Goal: Task Accomplishment & Management: Use online tool/utility

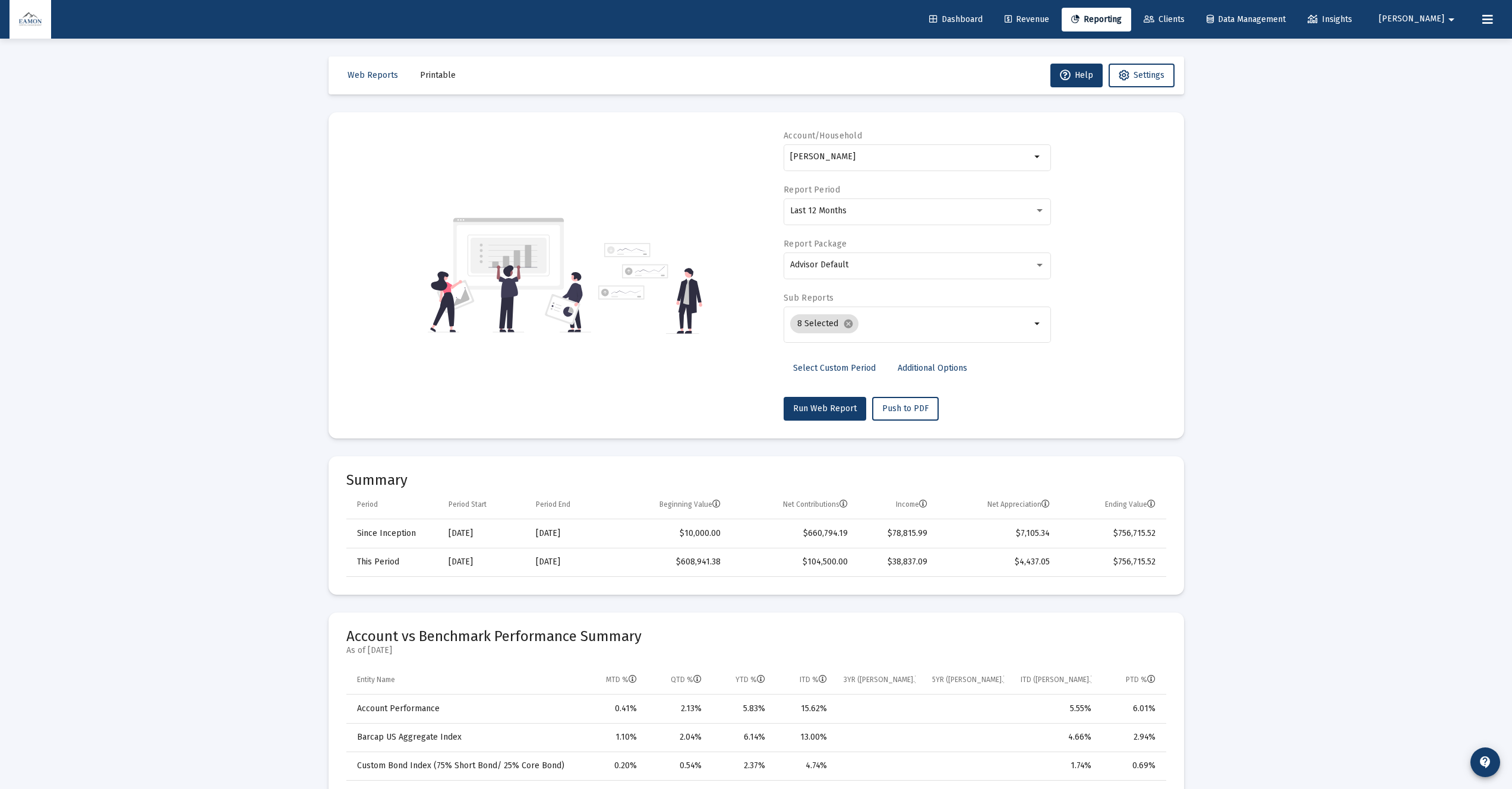
select select "View all"
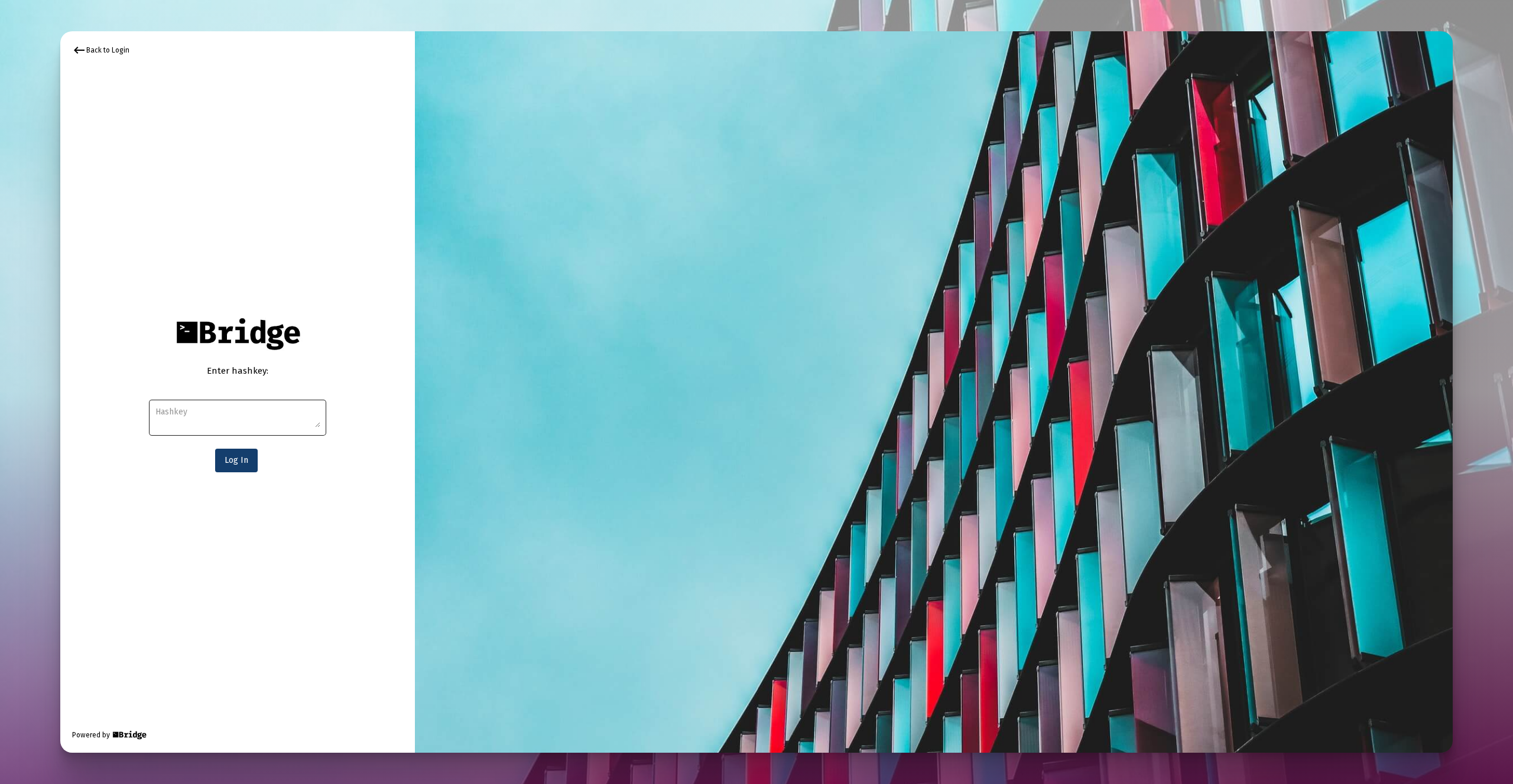
click at [205, 408] on textarea at bounding box center [237, 417] width 165 height 21
paste textarea "4dd4ad8b7d774a79102db0f0049e4ee9a781985fe817944ea3b5e6014ad0e60d9a09bd857d3df9a…"
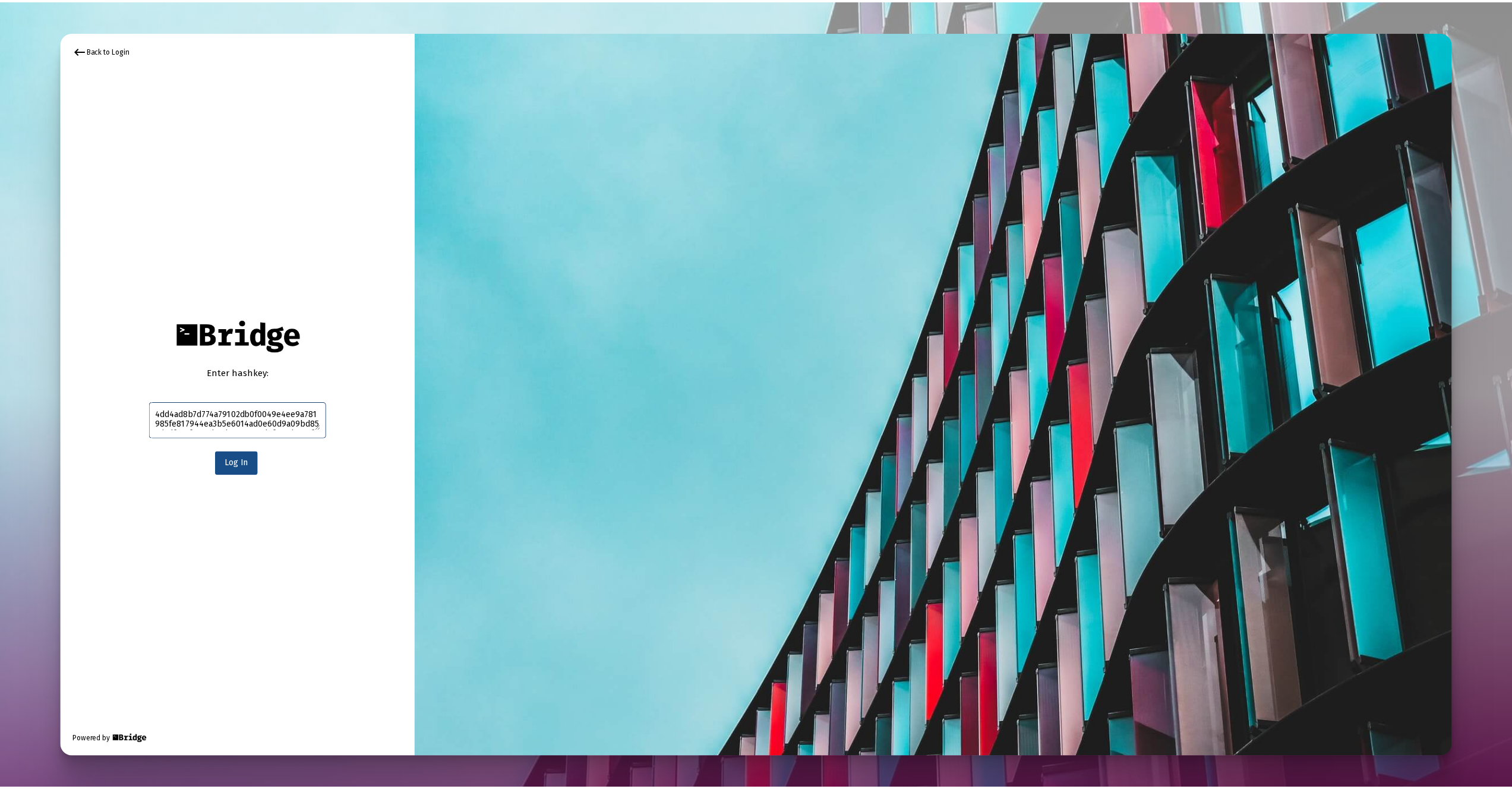
scroll to position [18, 0]
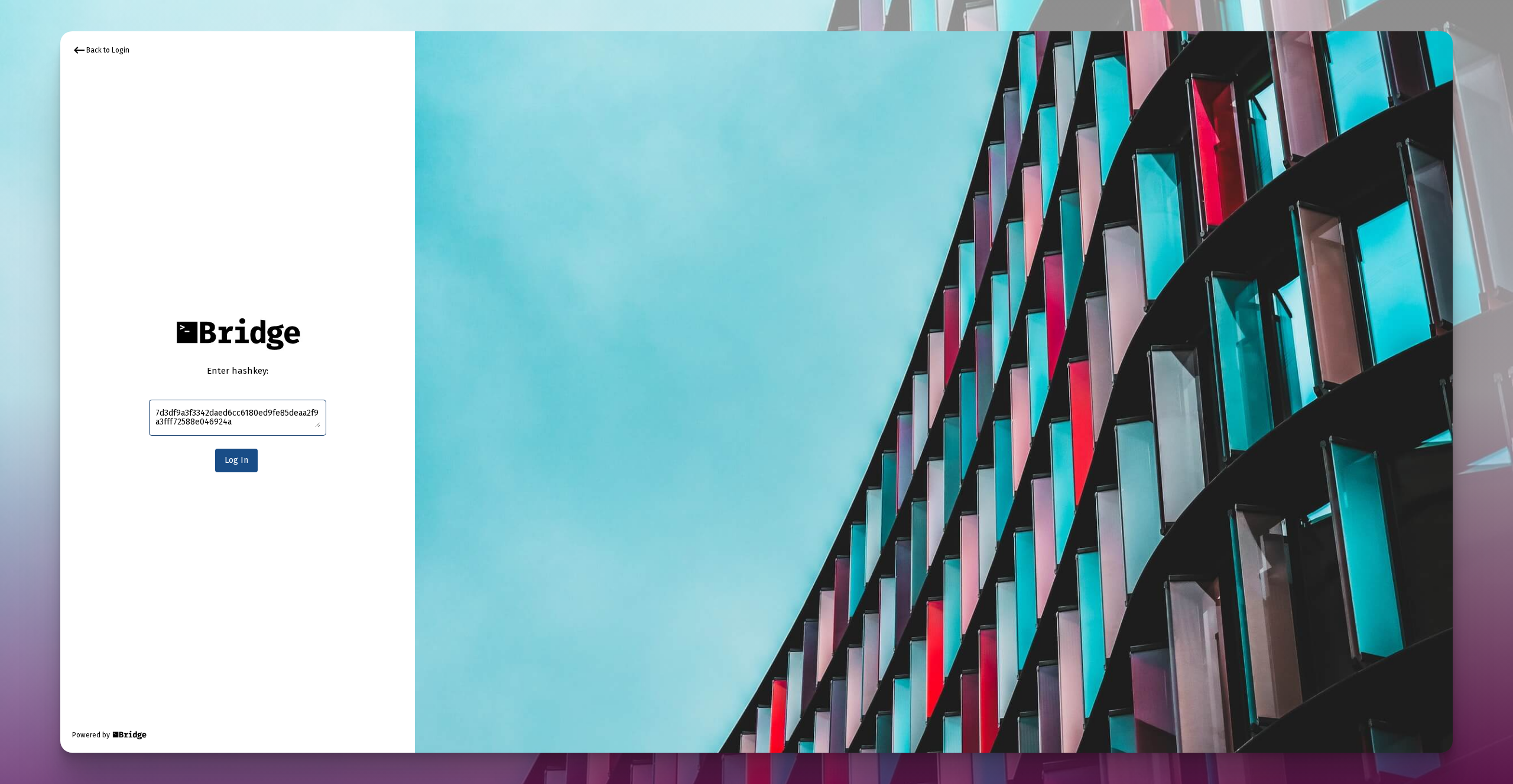
type textarea "4dd4ad8b7d774a79102db0f0049e4ee9a781985fe817944ea3b5e6014ad0e60d9a09bd857d3df9a…"
click at [243, 464] on span "Log In" at bounding box center [236, 460] width 24 height 10
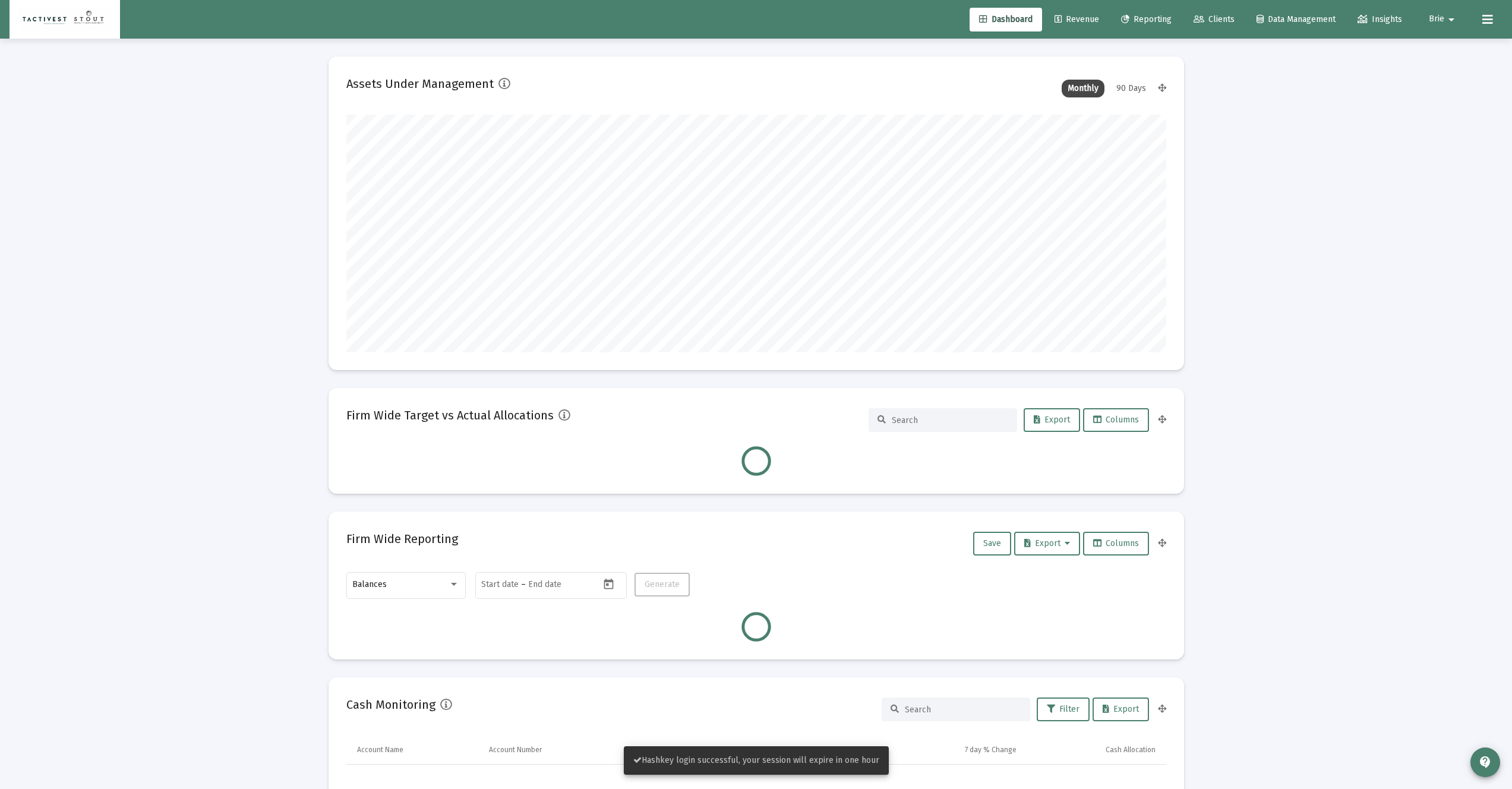
scroll to position [238, 441]
type input "2025-09-10"
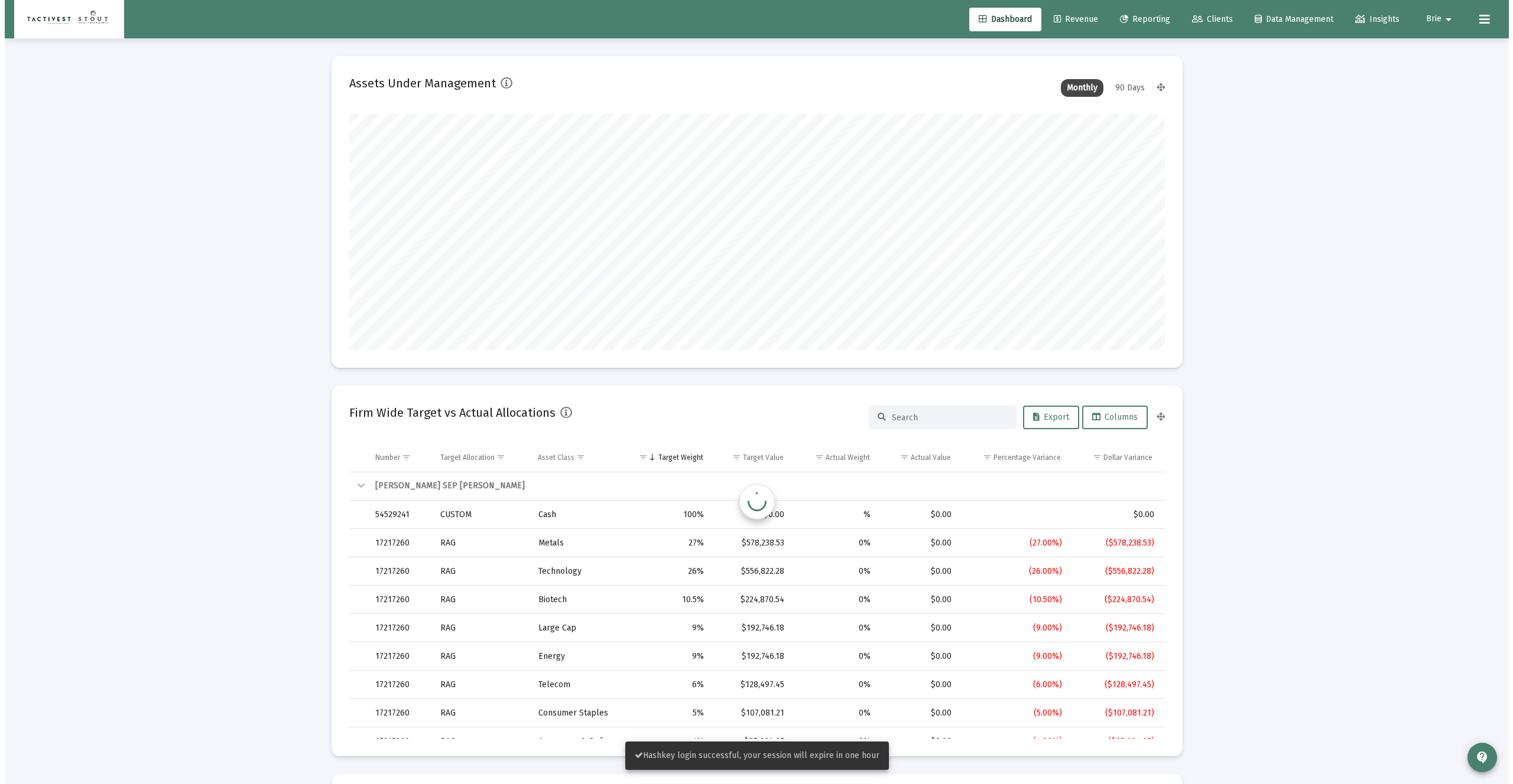
scroll to position [236, 381]
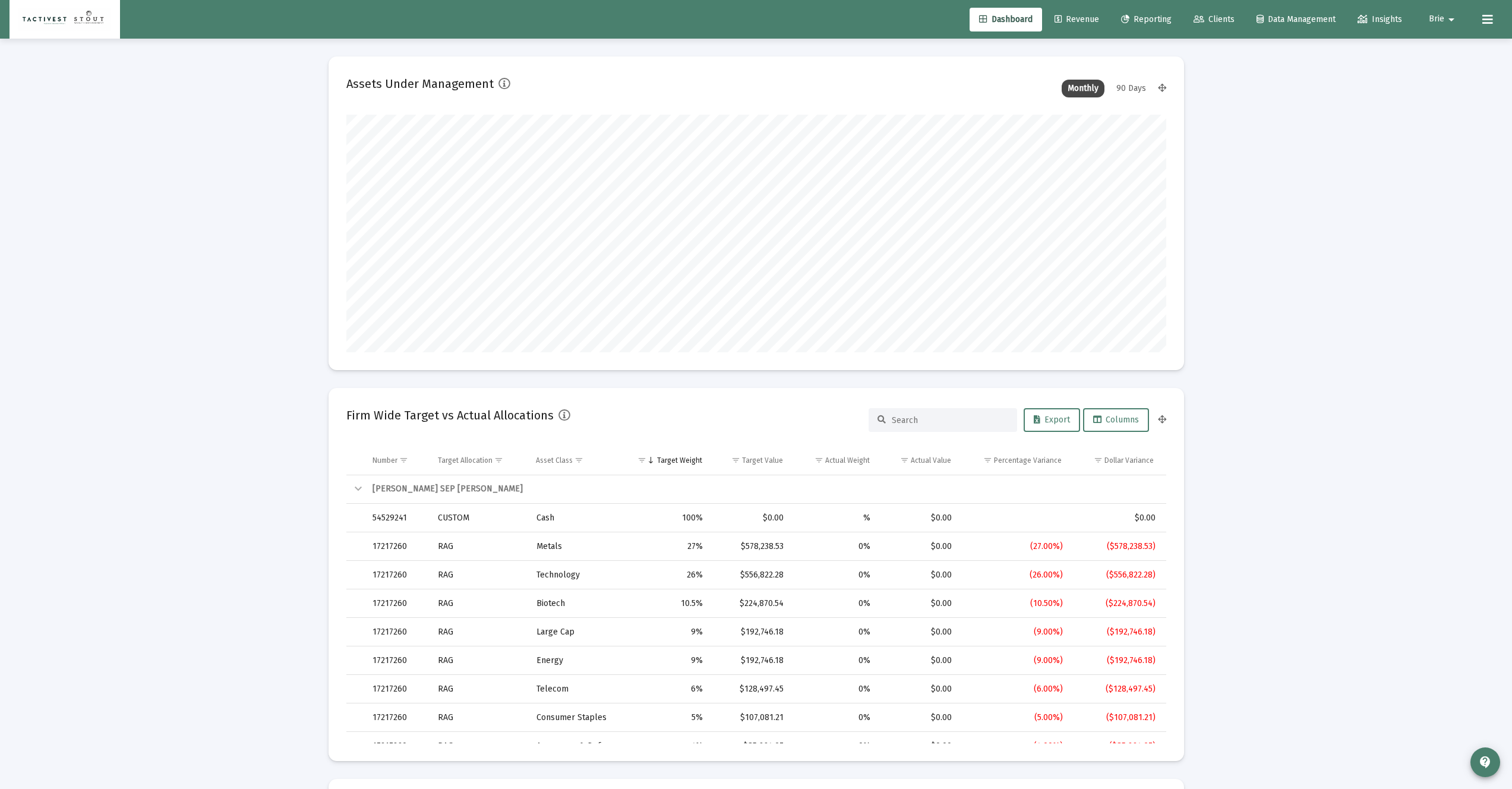
click at [1075, 22] on span "Revenue" at bounding box center [1077, 19] width 45 height 10
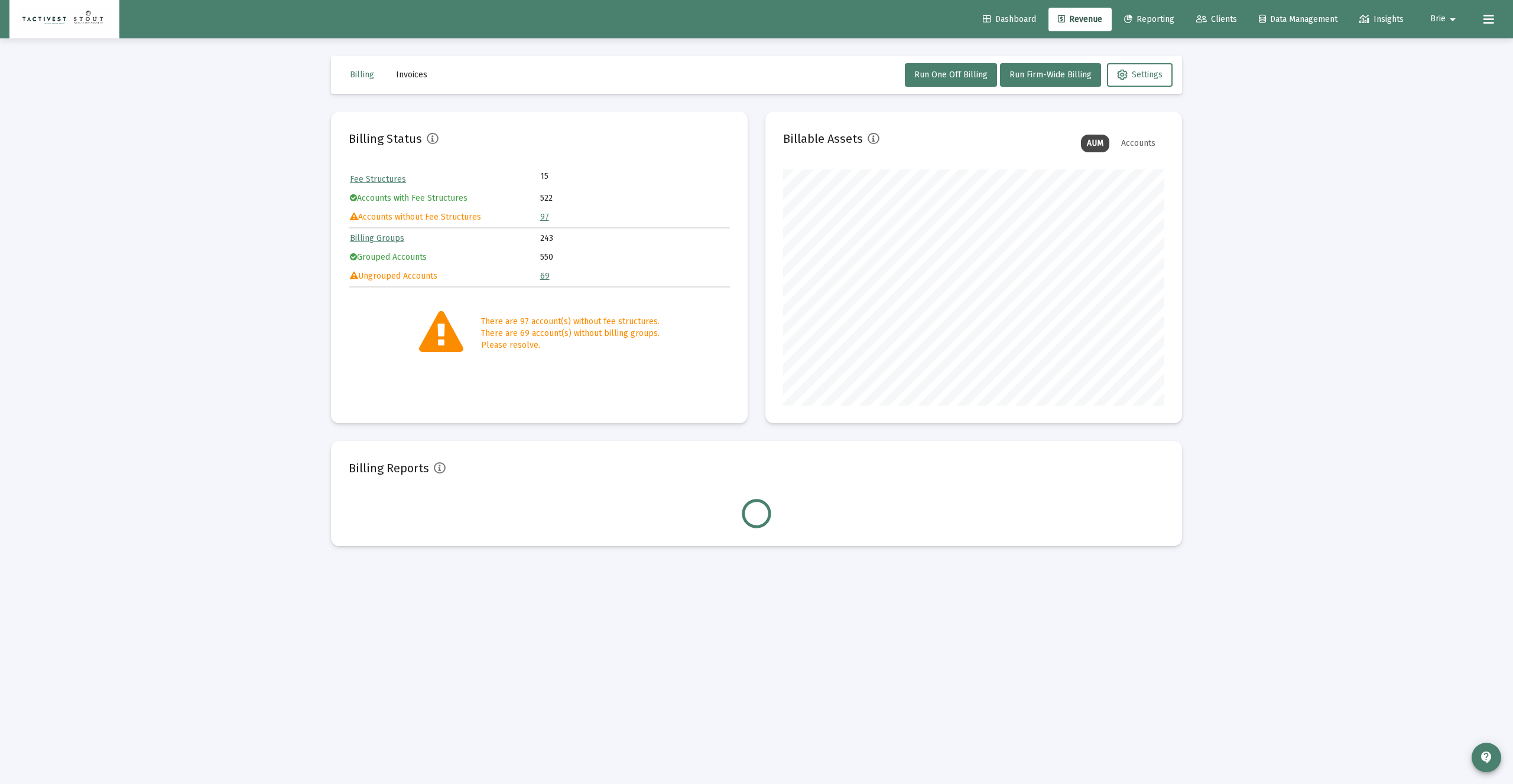
scroll to position [236, 381]
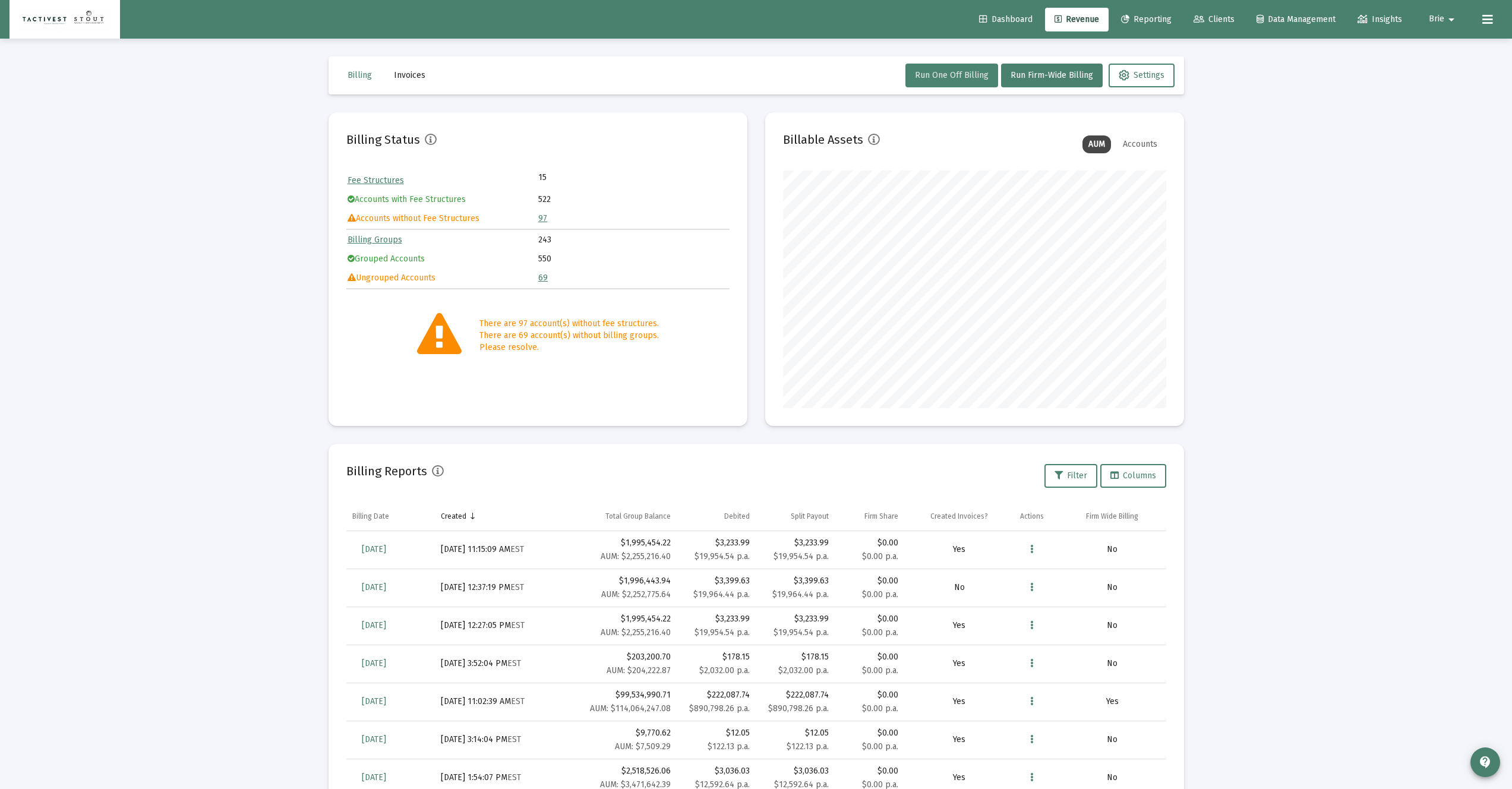
click at [953, 76] on span "Run One Off Billing" at bounding box center [952, 75] width 74 height 10
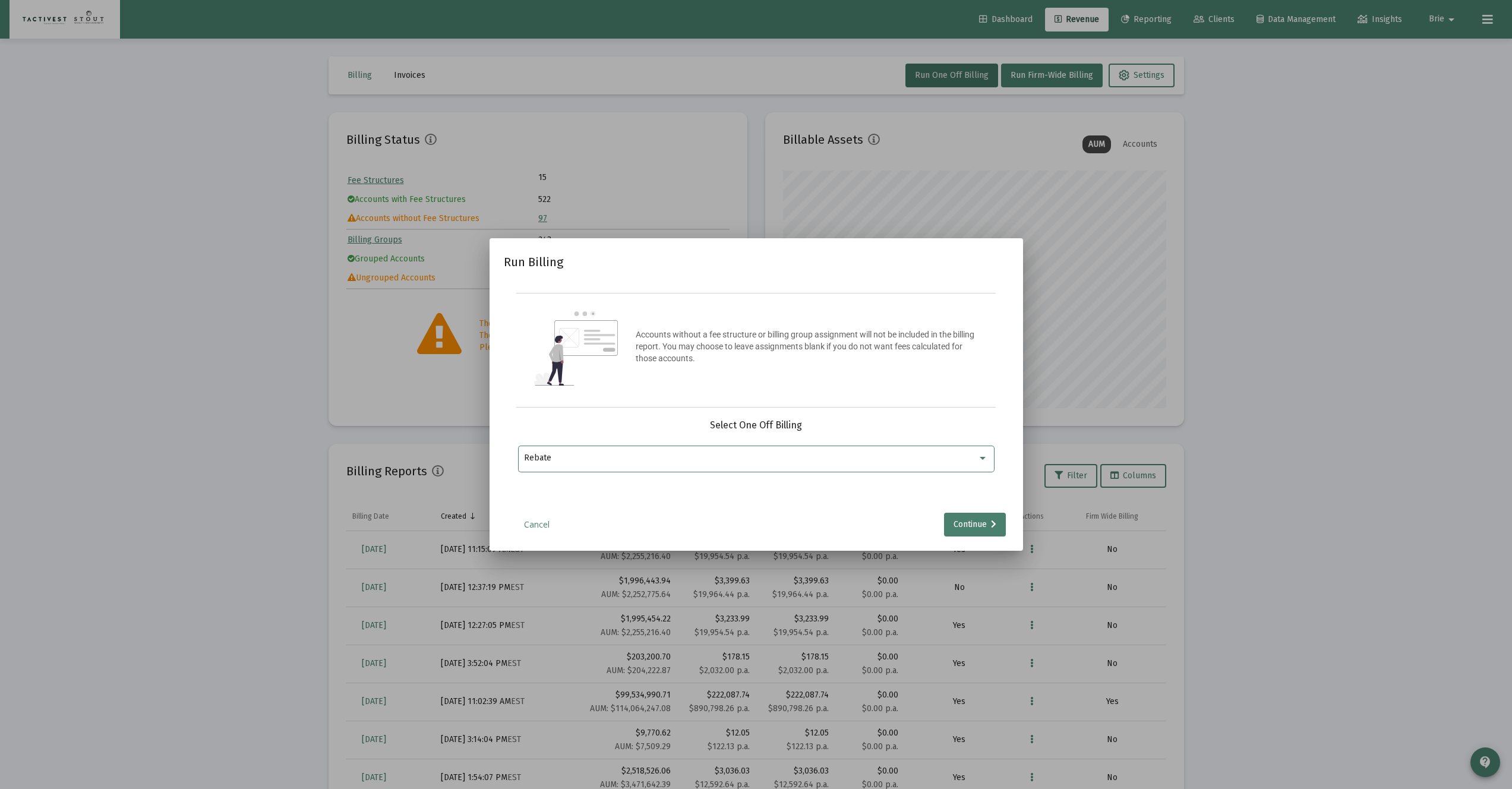
click at [666, 455] on div "Rebate" at bounding box center [751, 458] width 454 height 10
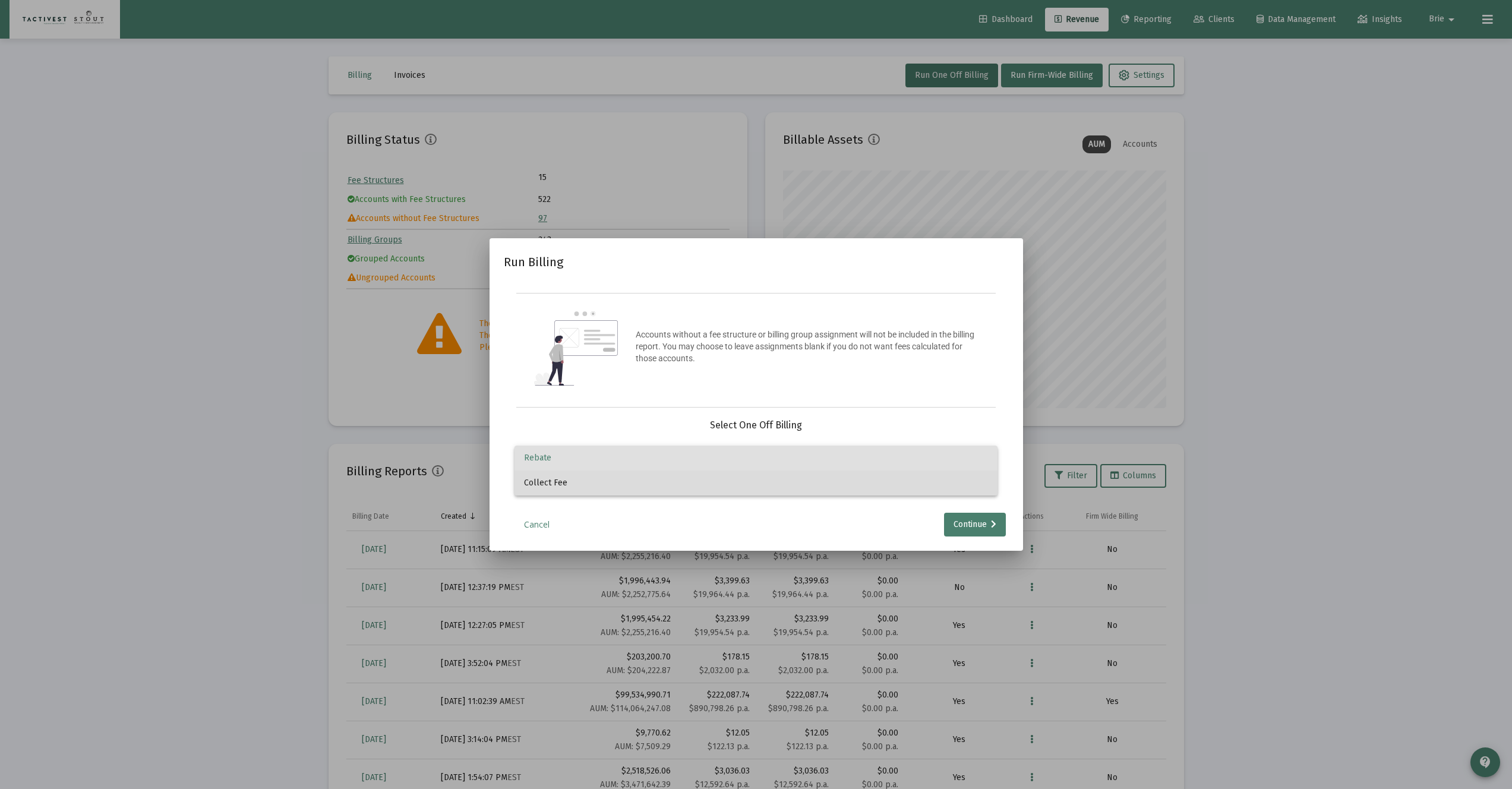
click at [649, 480] on span "Collect Fee" at bounding box center [756, 483] width 464 height 25
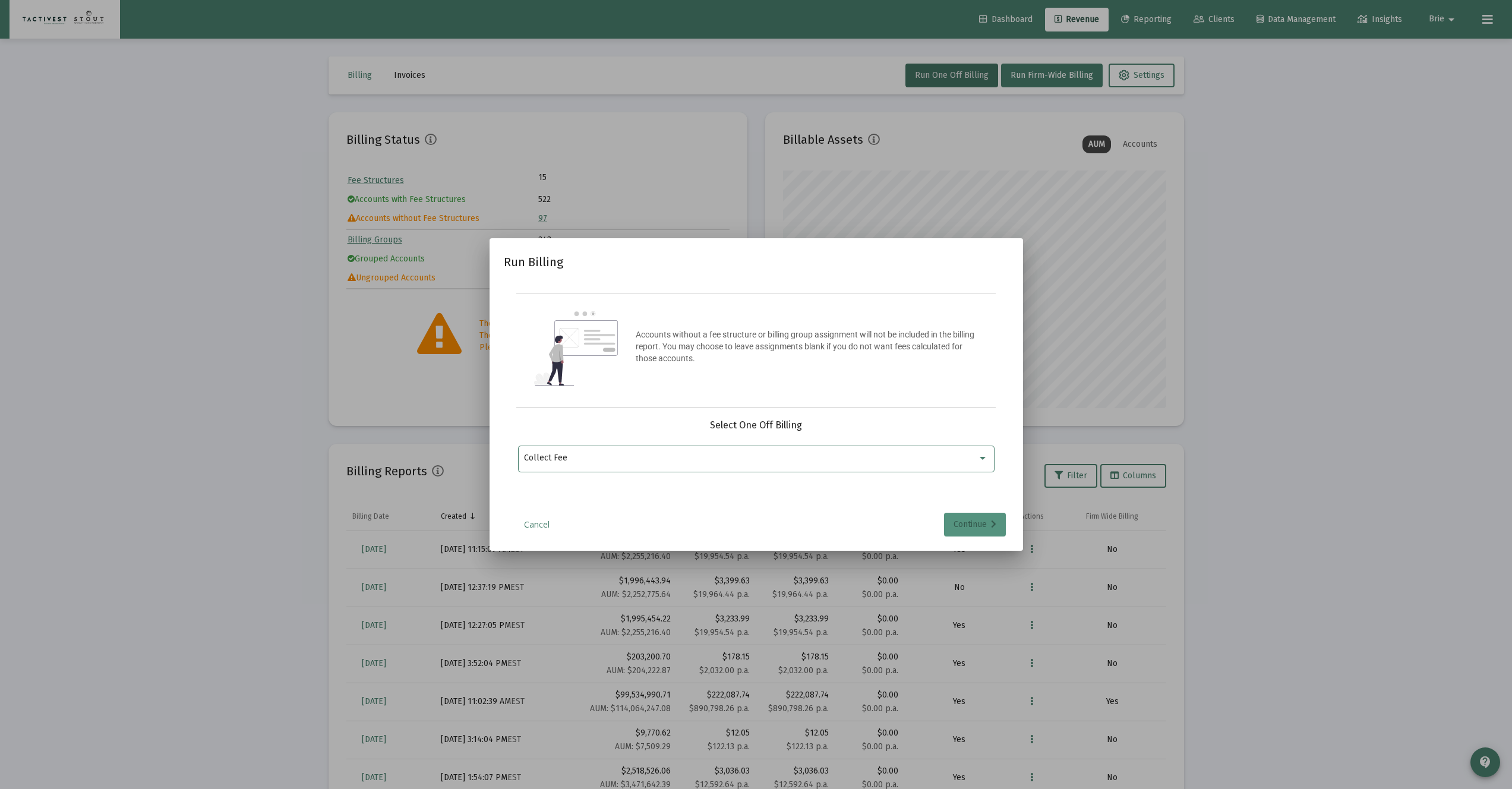
click at [974, 520] on div "Continue" at bounding box center [975, 524] width 43 height 24
click at [822, 452] on div "Selection" at bounding box center [749, 458] width 454 height 14
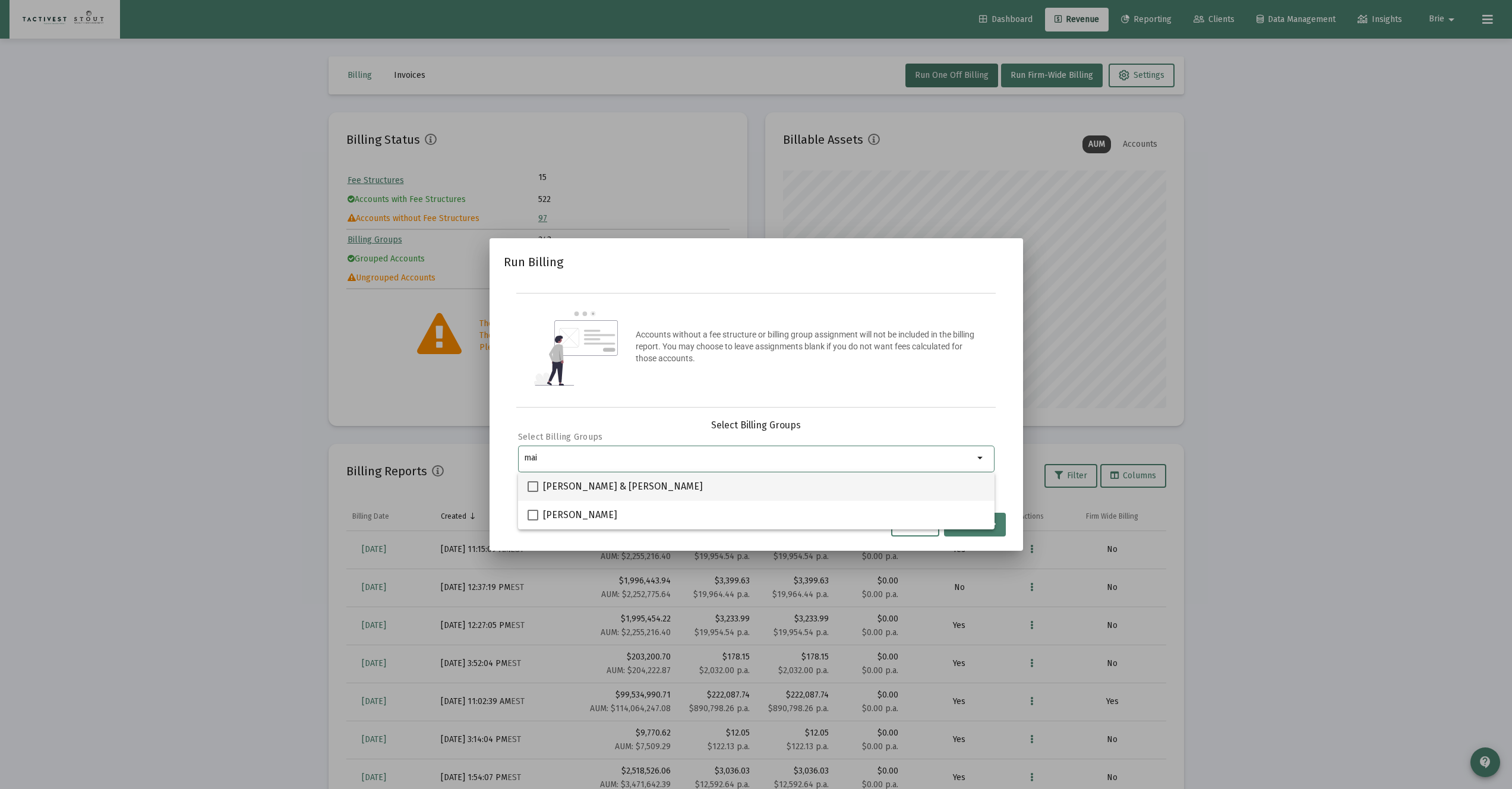
type input "mai"
click at [532, 485] on span at bounding box center [532, 487] width 11 height 11
click at [532, 492] on input "Maidy, Ashley & Shane Household" at bounding box center [532, 492] width 1 height 1
checkbox input "true"
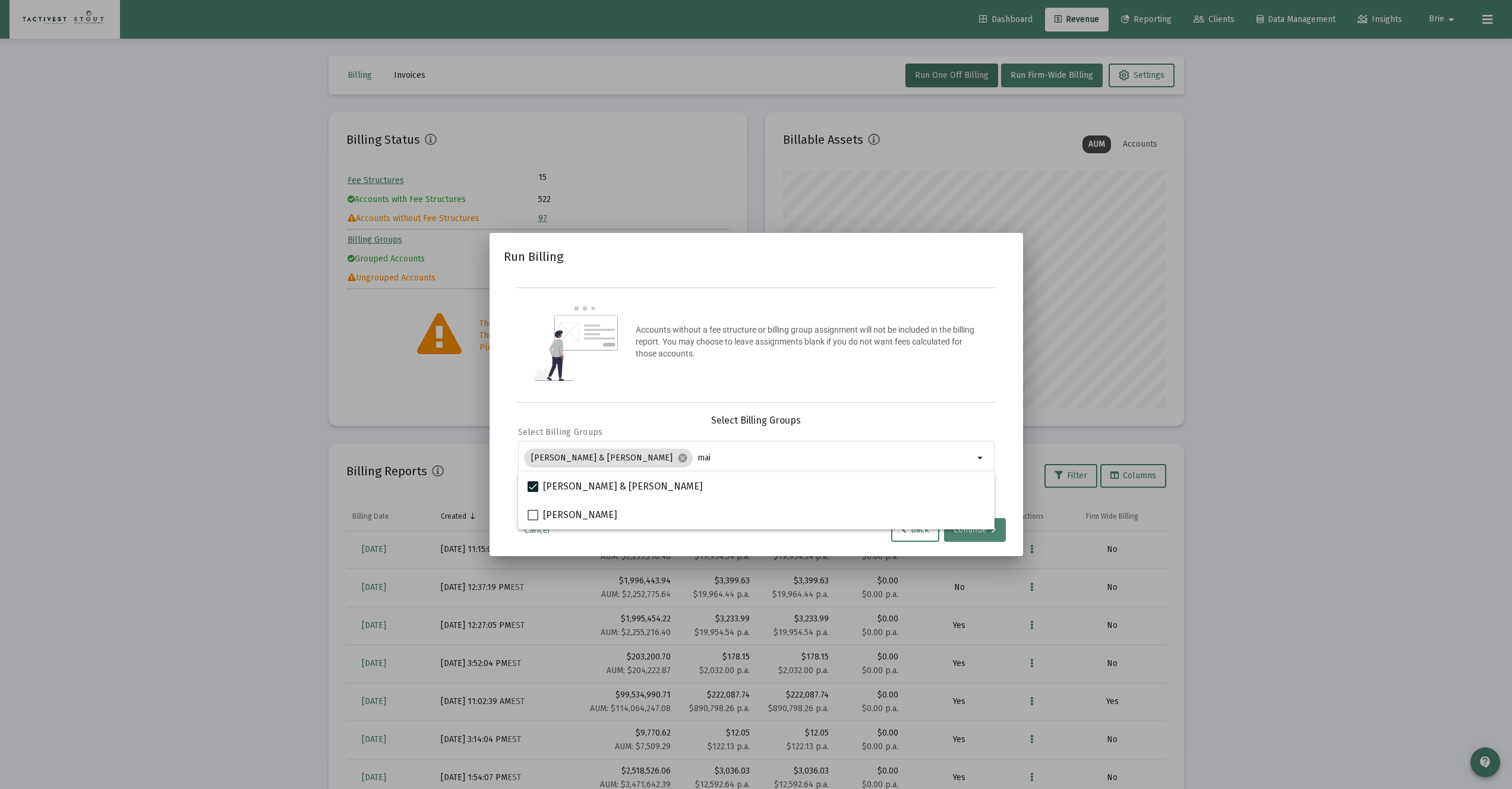
click at [994, 534] on div "Continue" at bounding box center [975, 530] width 43 height 24
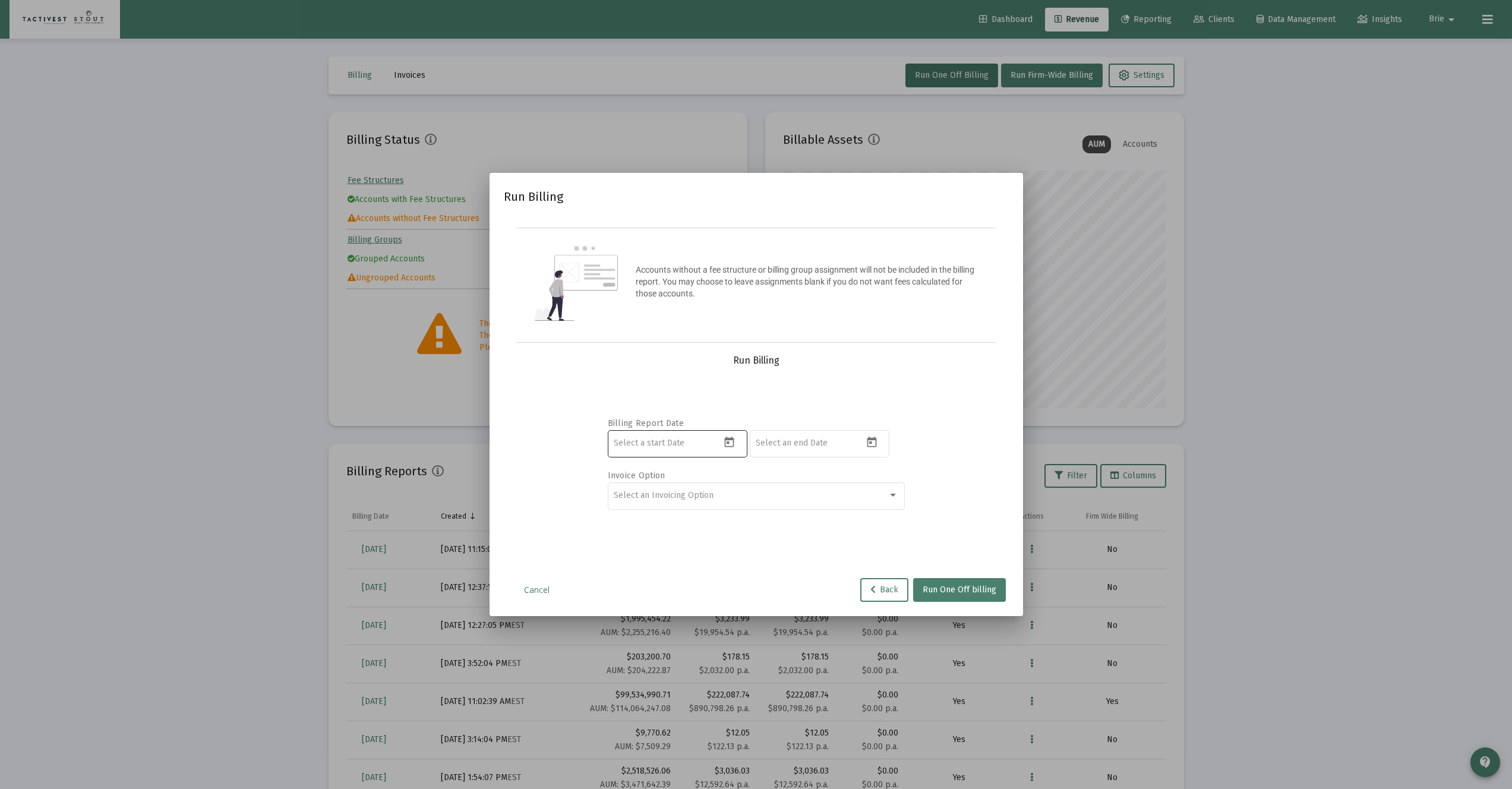
click at [721, 448] on mat-datepicker-toggle at bounding box center [730, 446] width 20 height 10
click at [738, 479] on button "Previous month" at bounding box center [738, 482] width 24 height 24
click at [676, 559] on div "1" at bounding box center [672, 559] width 21 height 21
type input "2025-07-01"
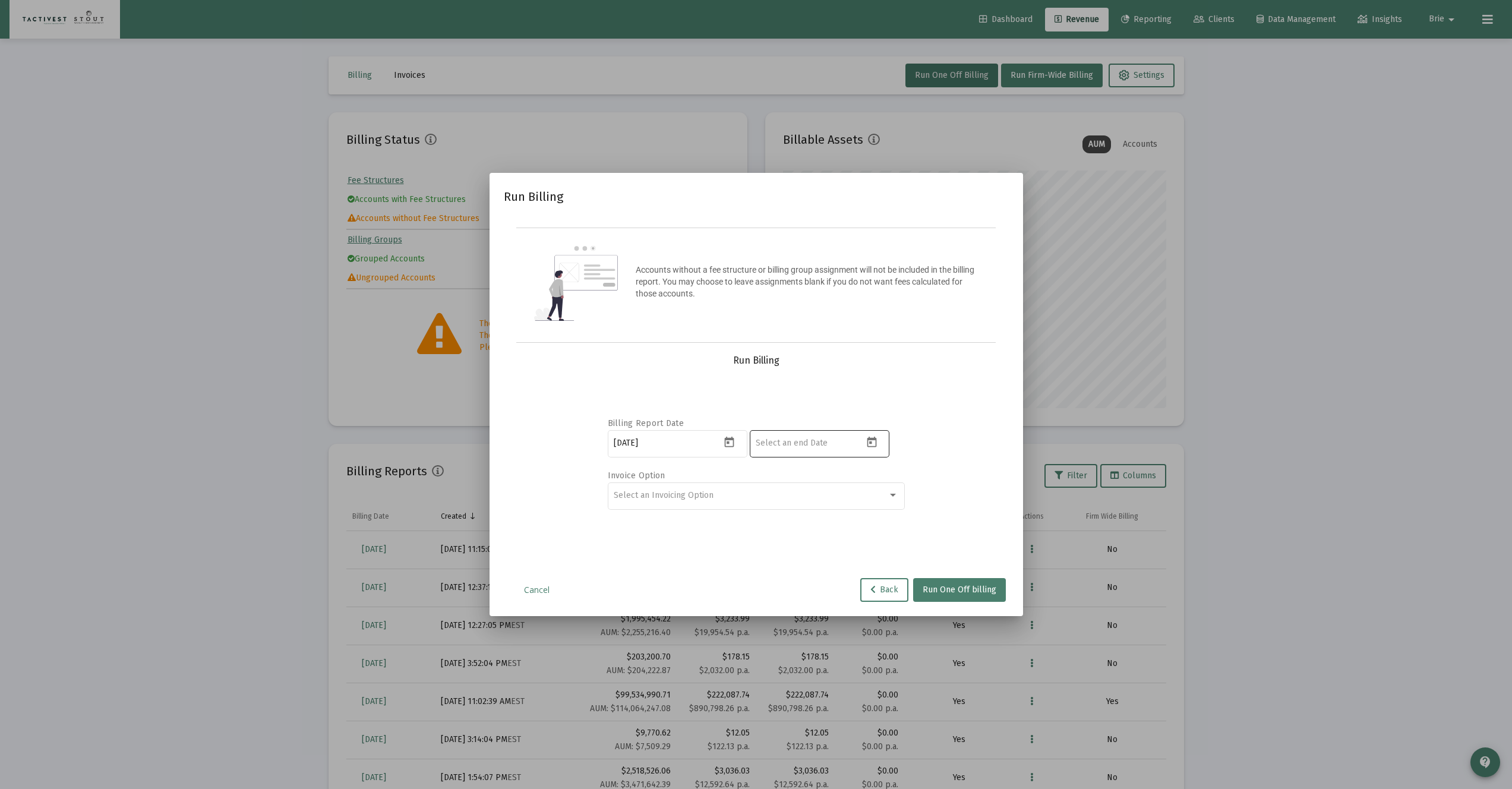
click at [870, 443] on icon "Open calendar" at bounding box center [871, 442] width 10 height 11
click at [908, 483] on button "Next month" at bounding box center [908, 482] width 24 height 24
click at [879, 483] on button "Previous month" at bounding box center [881, 482] width 24 height 24
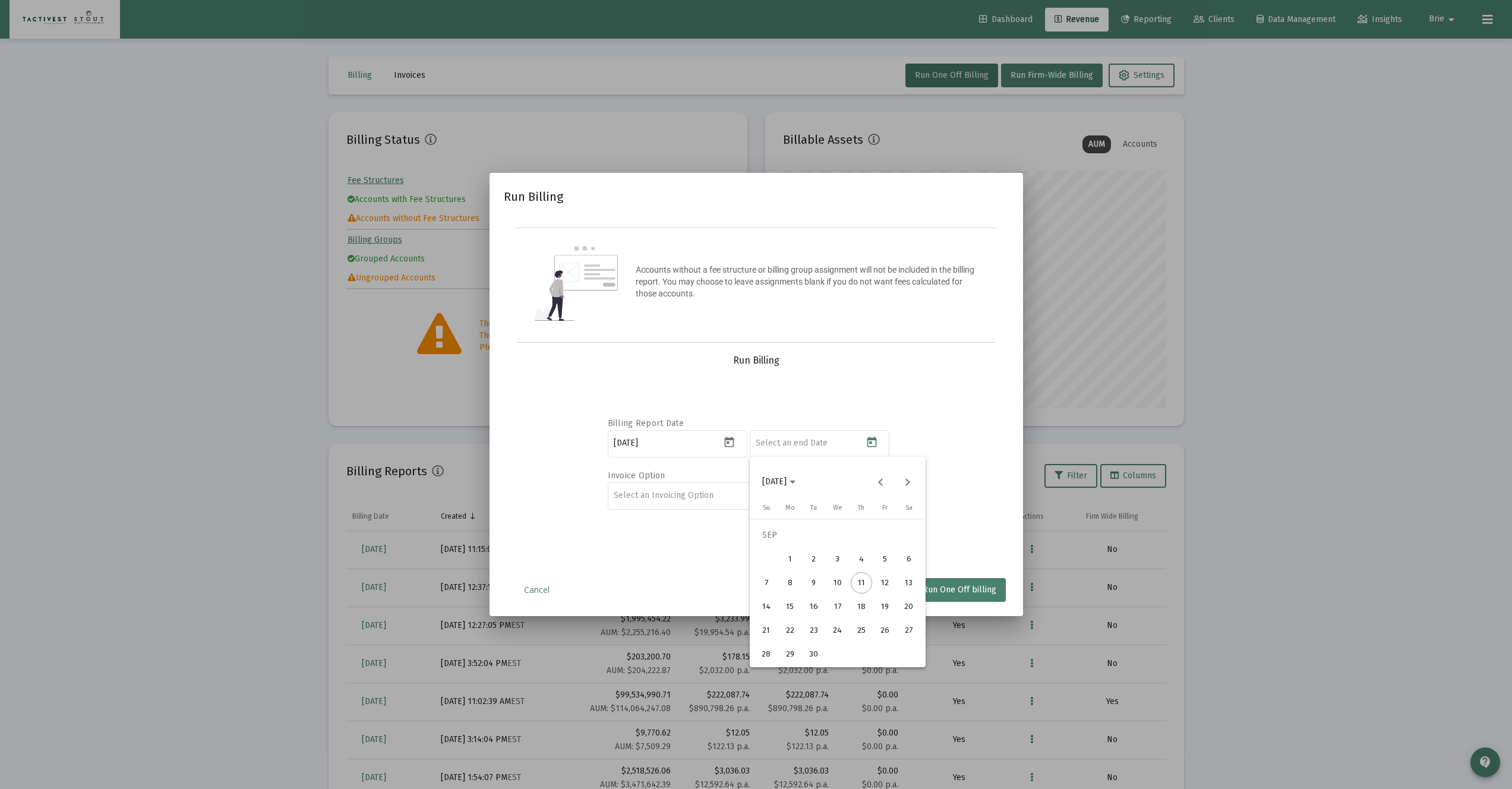
click at [883, 563] on div "5" at bounding box center [885, 559] width 21 height 21
type input "2025-09-05"
drag, startPoint x: 919, startPoint y: 189, endPoint x: 870, endPoint y: 191, distance: 49.0
click at [870, 191] on div "Run Billing" at bounding box center [756, 201] width 505 height 28
click at [540, 589] on link "Cancel" at bounding box center [537, 590] width 60 height 12
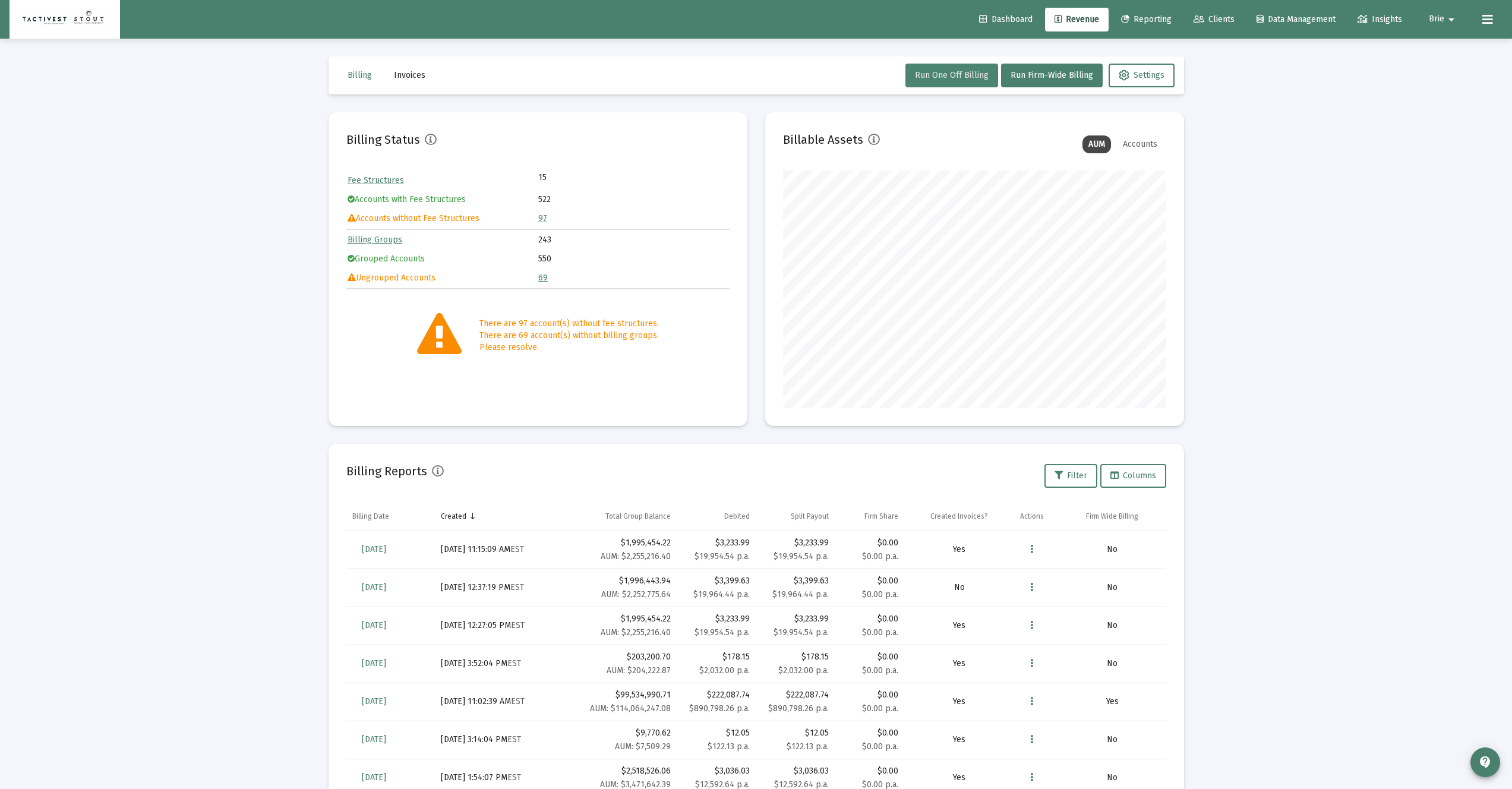
click at [976, 71] on span "Run One Off Billing" at bounding box center [952, 75] width 74 height 10
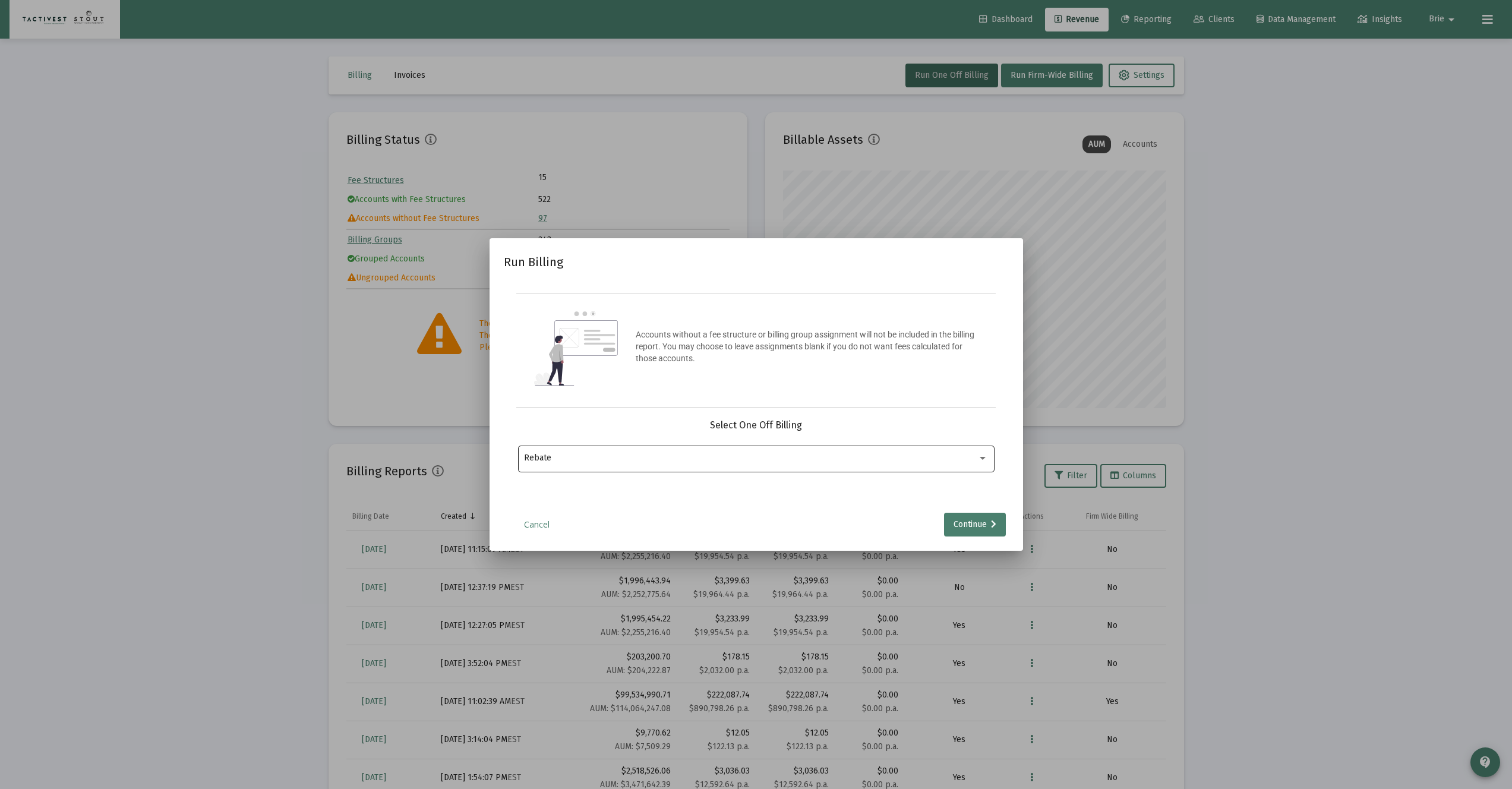
click at [717, 465] on div "Rebate" at bounding box center [756, 458] width 464 height 29
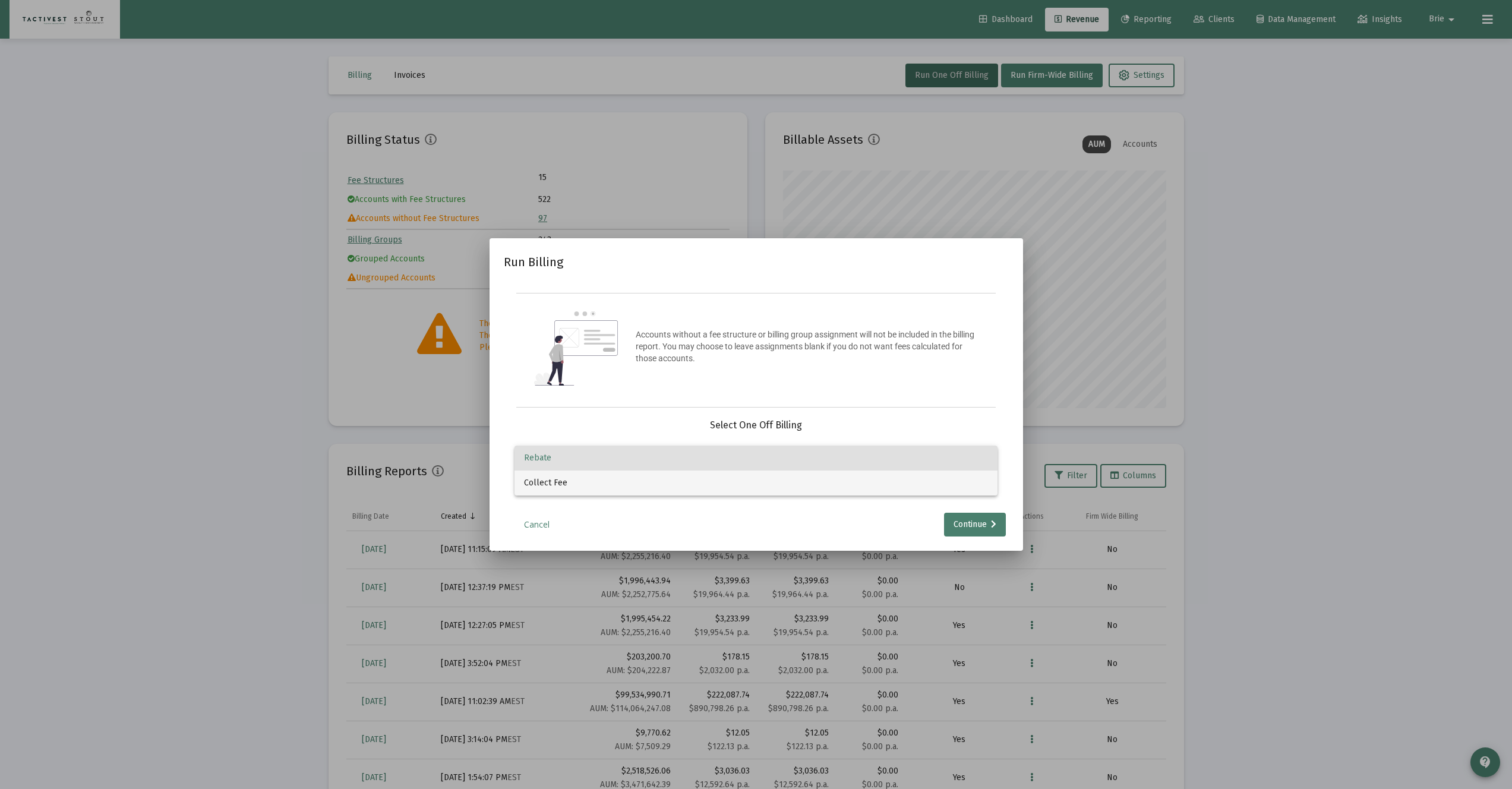
click at [704, 482] on span "Collect Fee" at bounding box center [756, 483] width 464 height 25
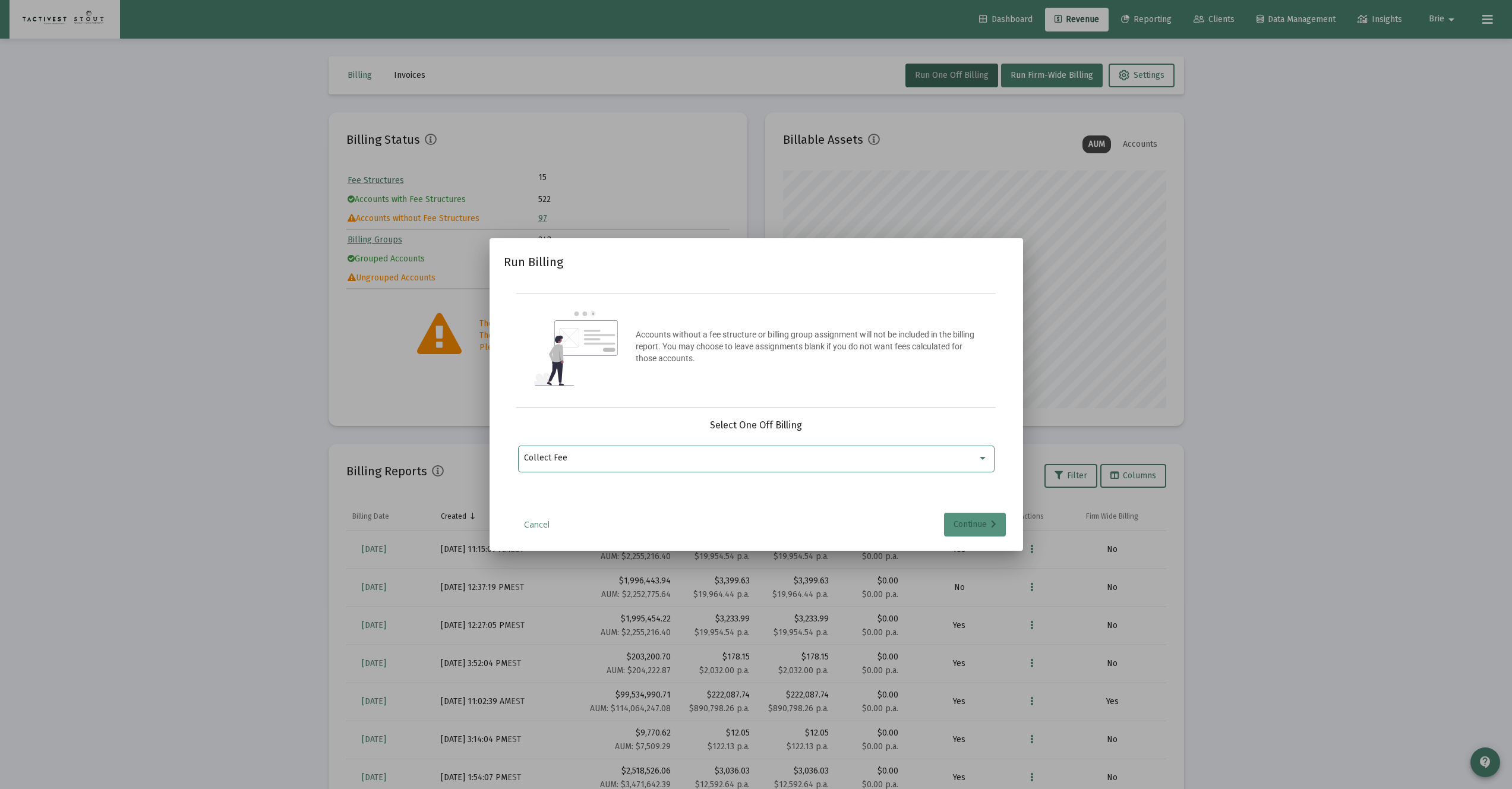
click at [962, 520] on div "Continue" at bounding box center [975, 524] width 43 height 24
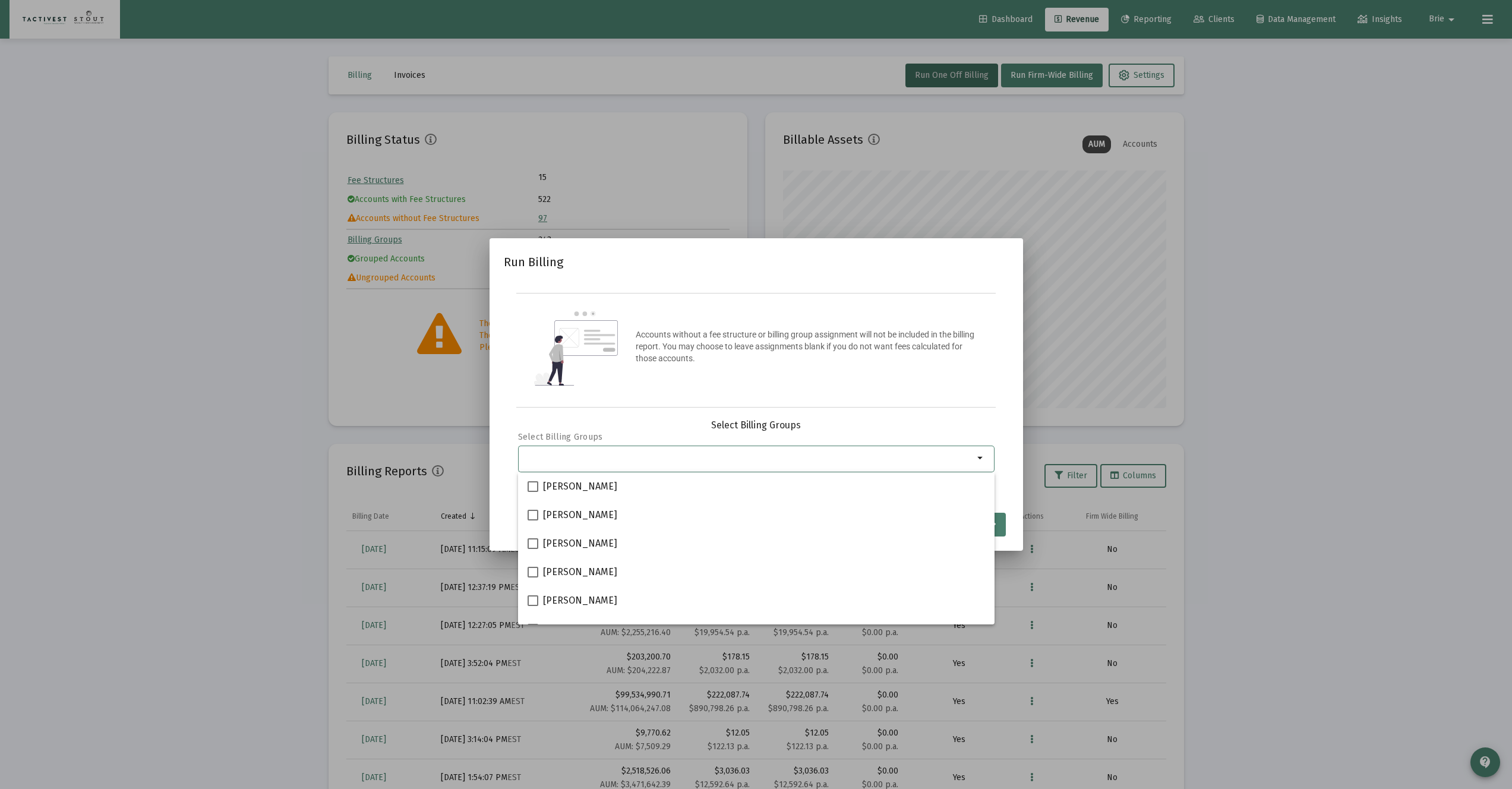
click at [717, 454] on input "Selection" at bounding box center [749, 458] width 450 height 10
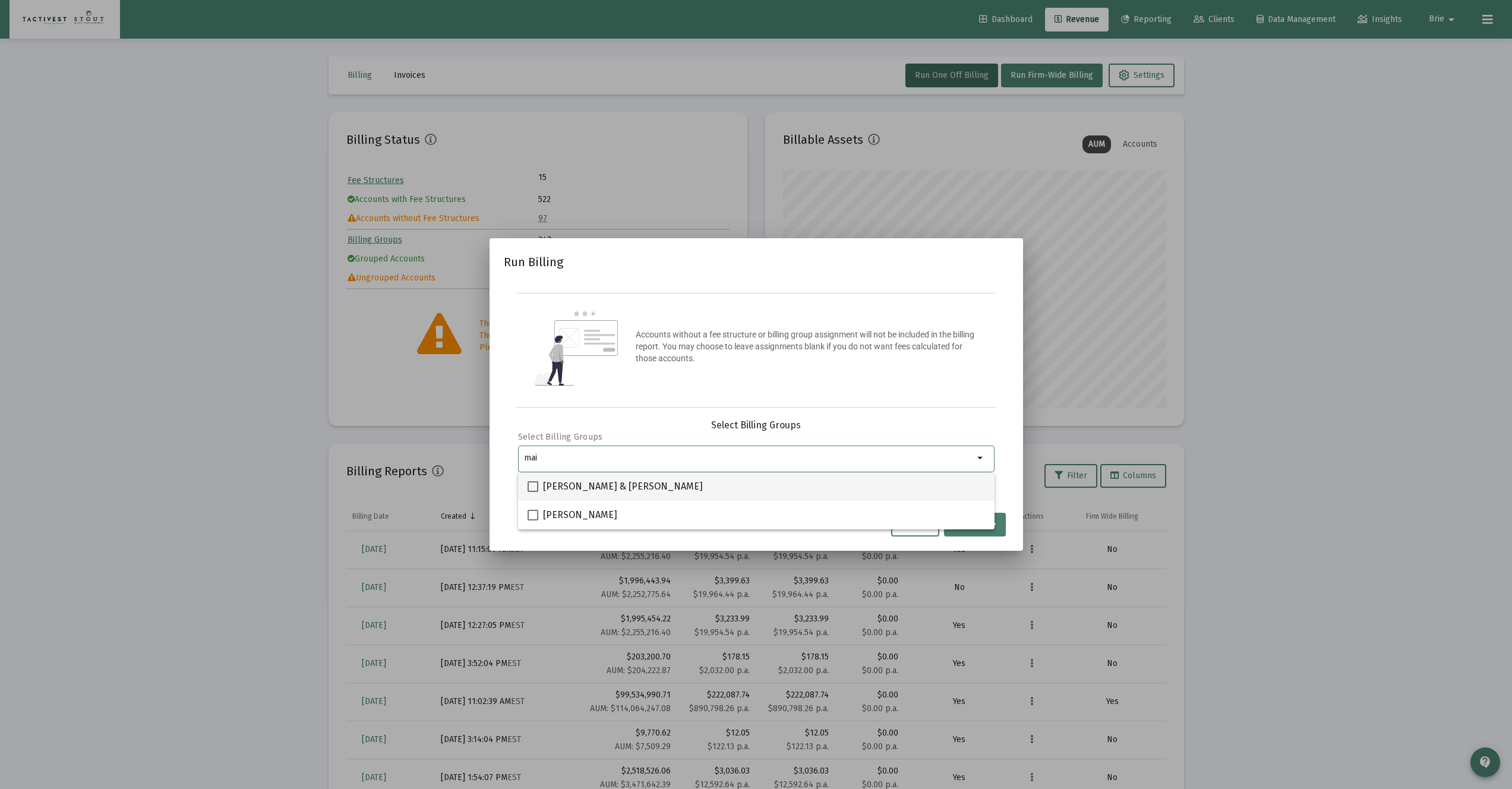
type input "mai"
click at [535, 485] on span at bounding box center [532, 487] width 11 height 11
click at [533, 492] on input "Maidy, Ashley & Shane Household" at bounding box center [532, 492] width 1 height 1
checkbox input "true"
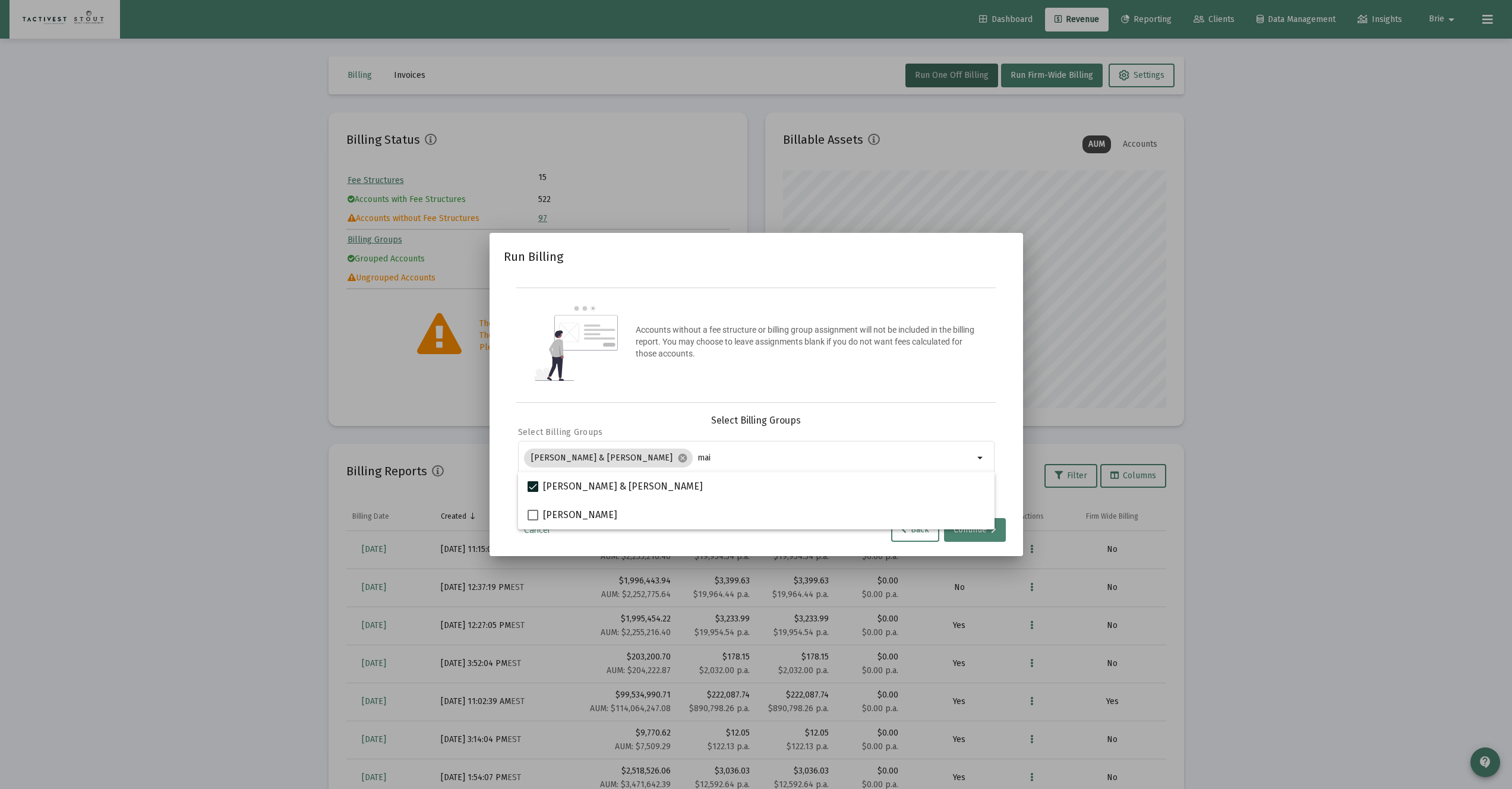
click at [969, 533] on div "Continue" at bounding box center [975, 530] width 43 height 24
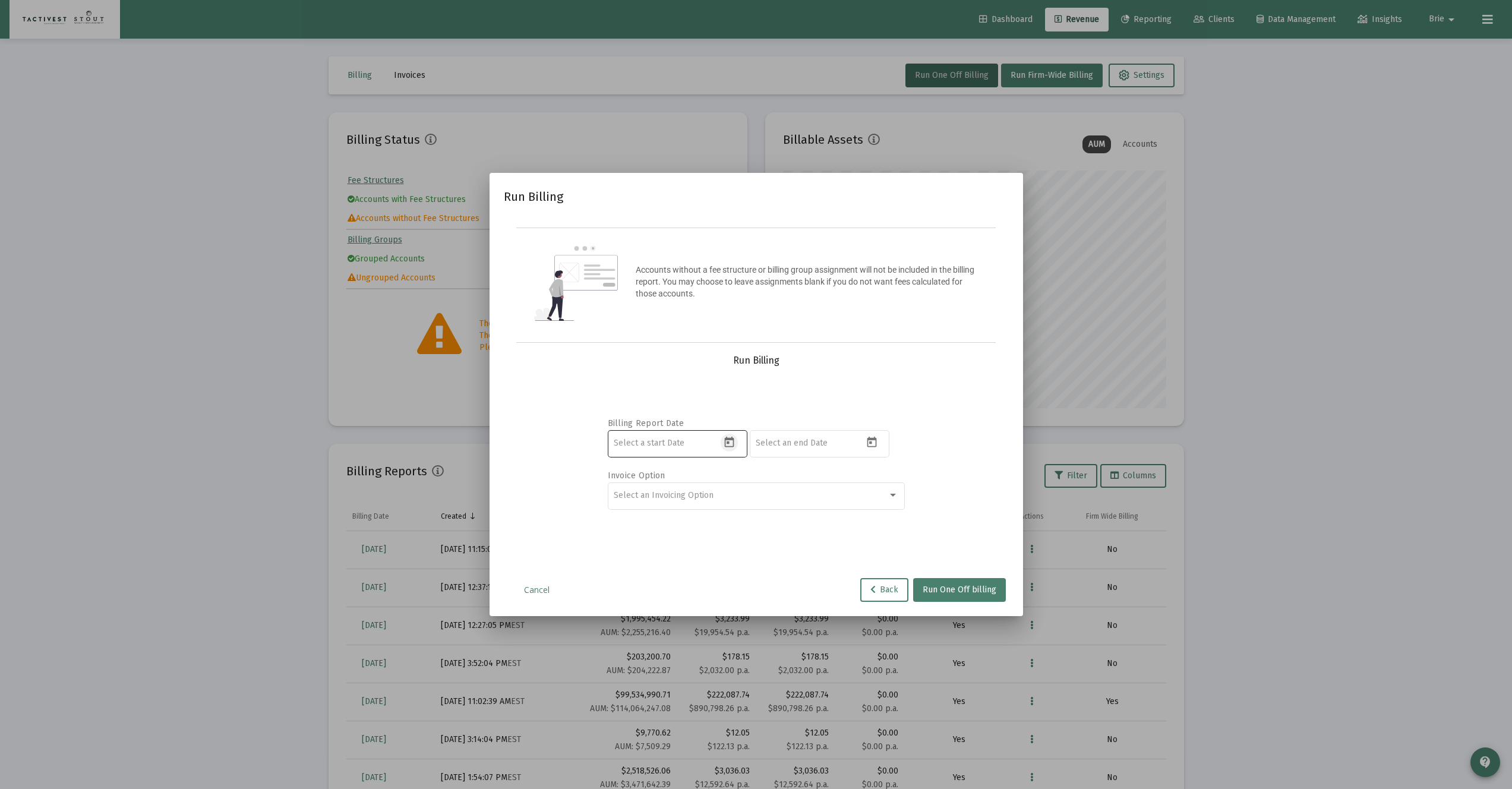
click at [737, 443] on button "Open calendar" at bounding box center [729, 442] width 17 height 17
click at [739, 480] on button "Previous month" at bounding box center [738, 482] width 24 height 24
click at [673, 557] on div "1" at bounding box center [672, 559] width 21 height 21
type input "2025-07-01"
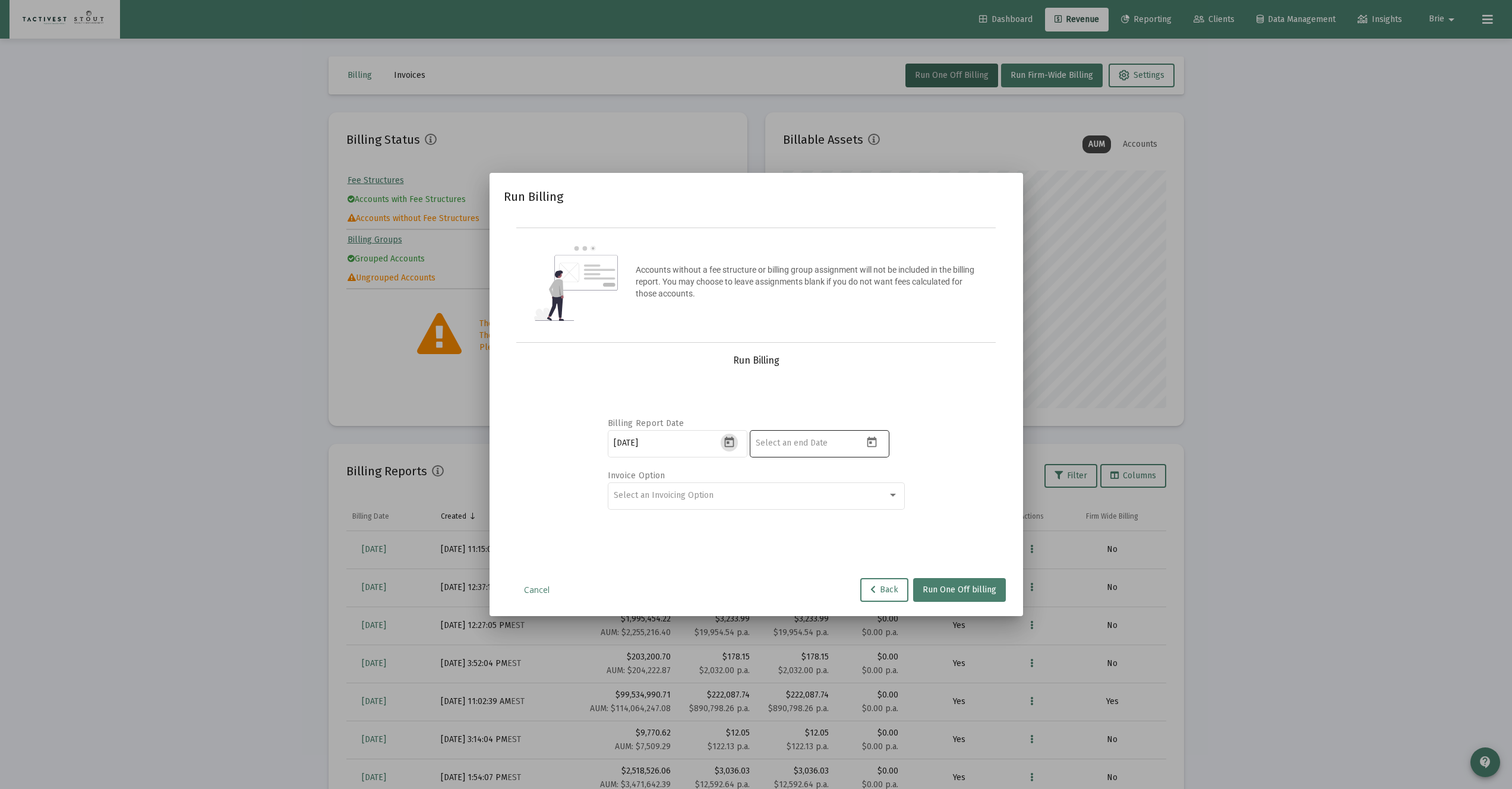
click at [864, 447] on button "Open calendar" at bounding box center [871, 442] width 17 height 17
click at [884, 554] on div "5" at bounding box center [885, 559] width 21 height 21
type input "2025-09-05"
click at [869, 495] on div "Select an Invoicing Option" at bounding box center [750, 495] width 274 height 10
click at [855, 512] on span "Create Invoice by Billing Group" at bounding box center [756, 520] width 285 height 25
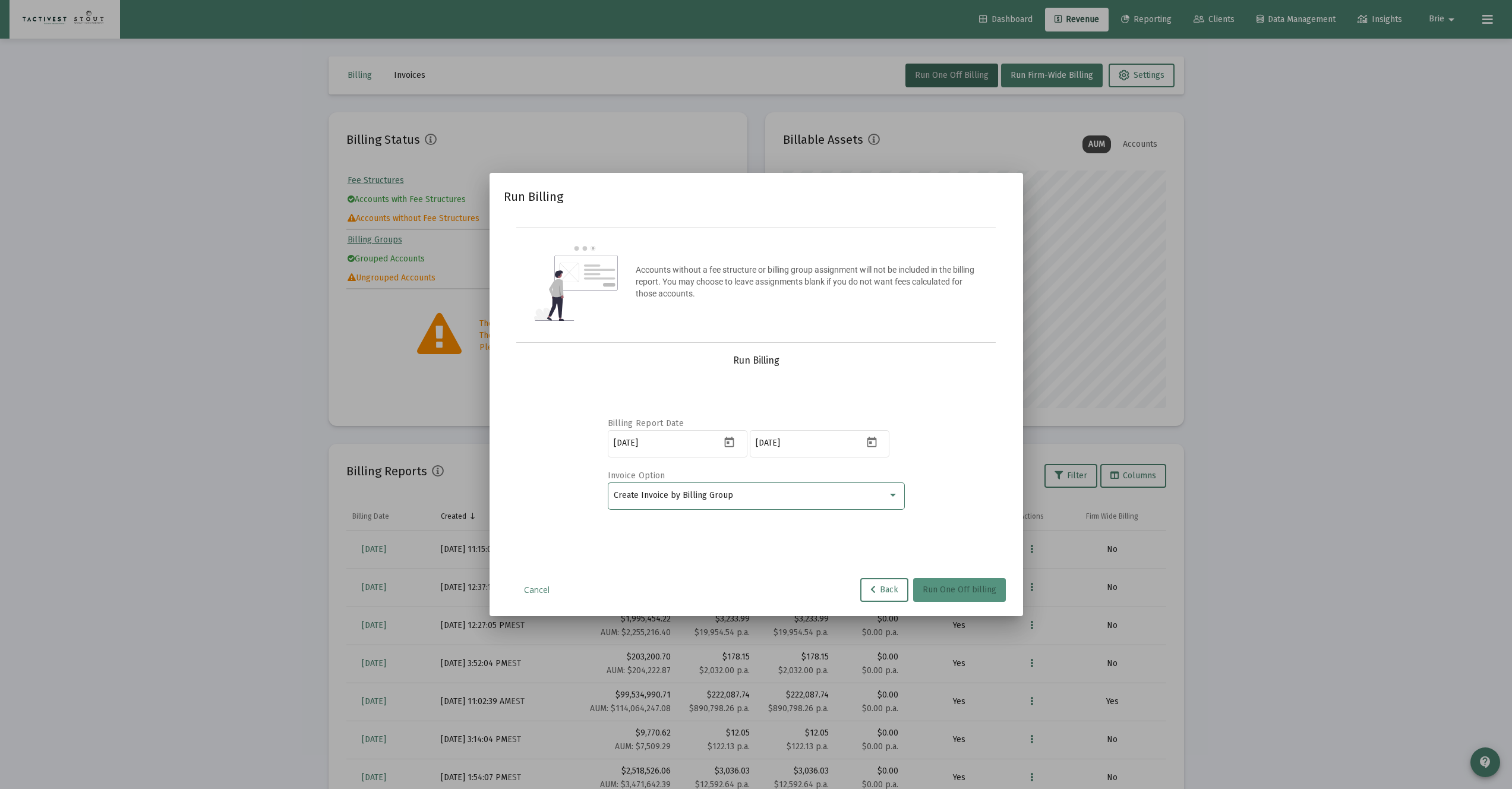
click at [958, 590] on span "Run One Off billing" at bounding box center [959, 590] width 74 height 10
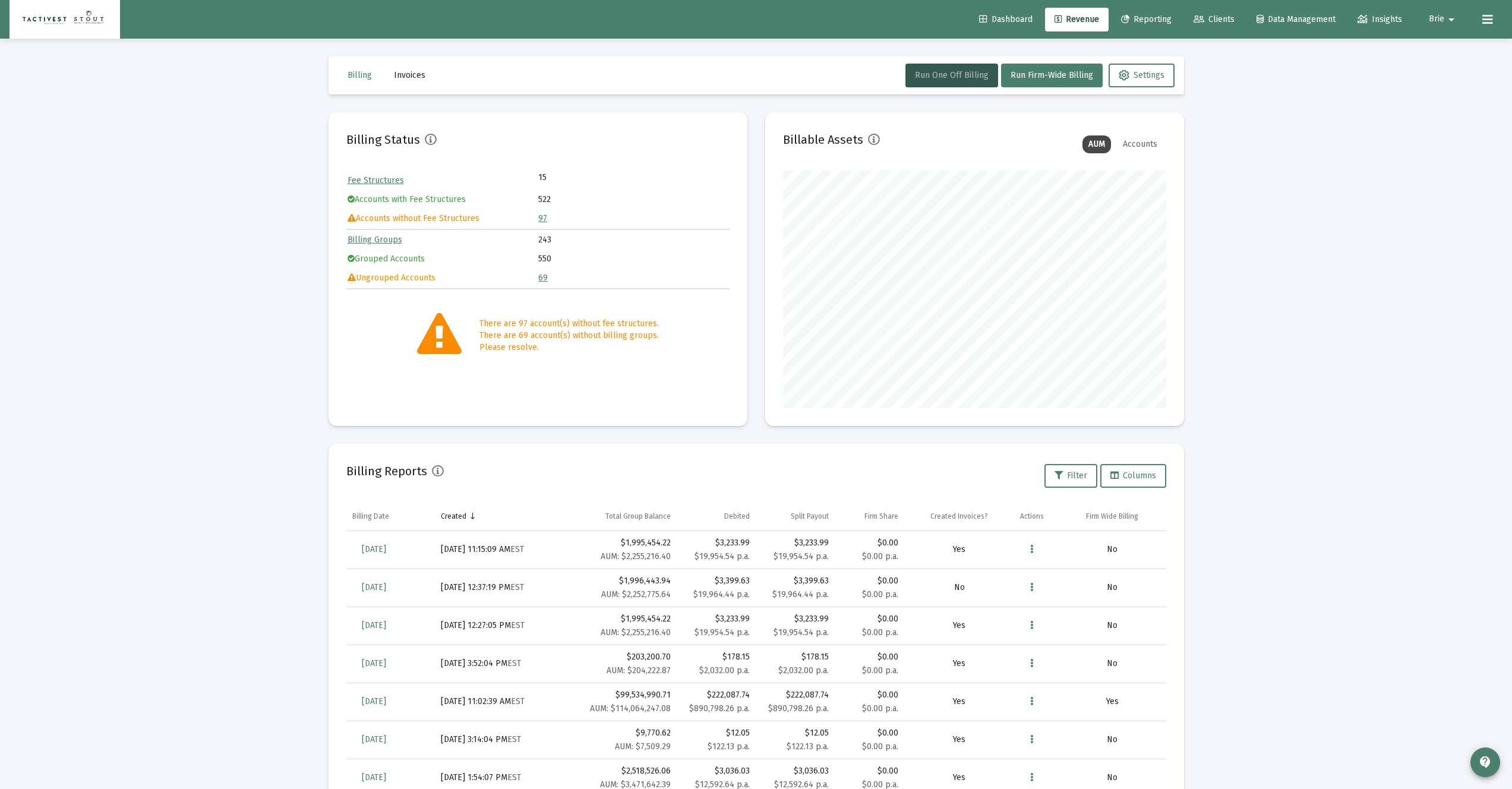
click at [402, 79] on span "Invoices" at bounding box center [410, 75] width 32 height 10
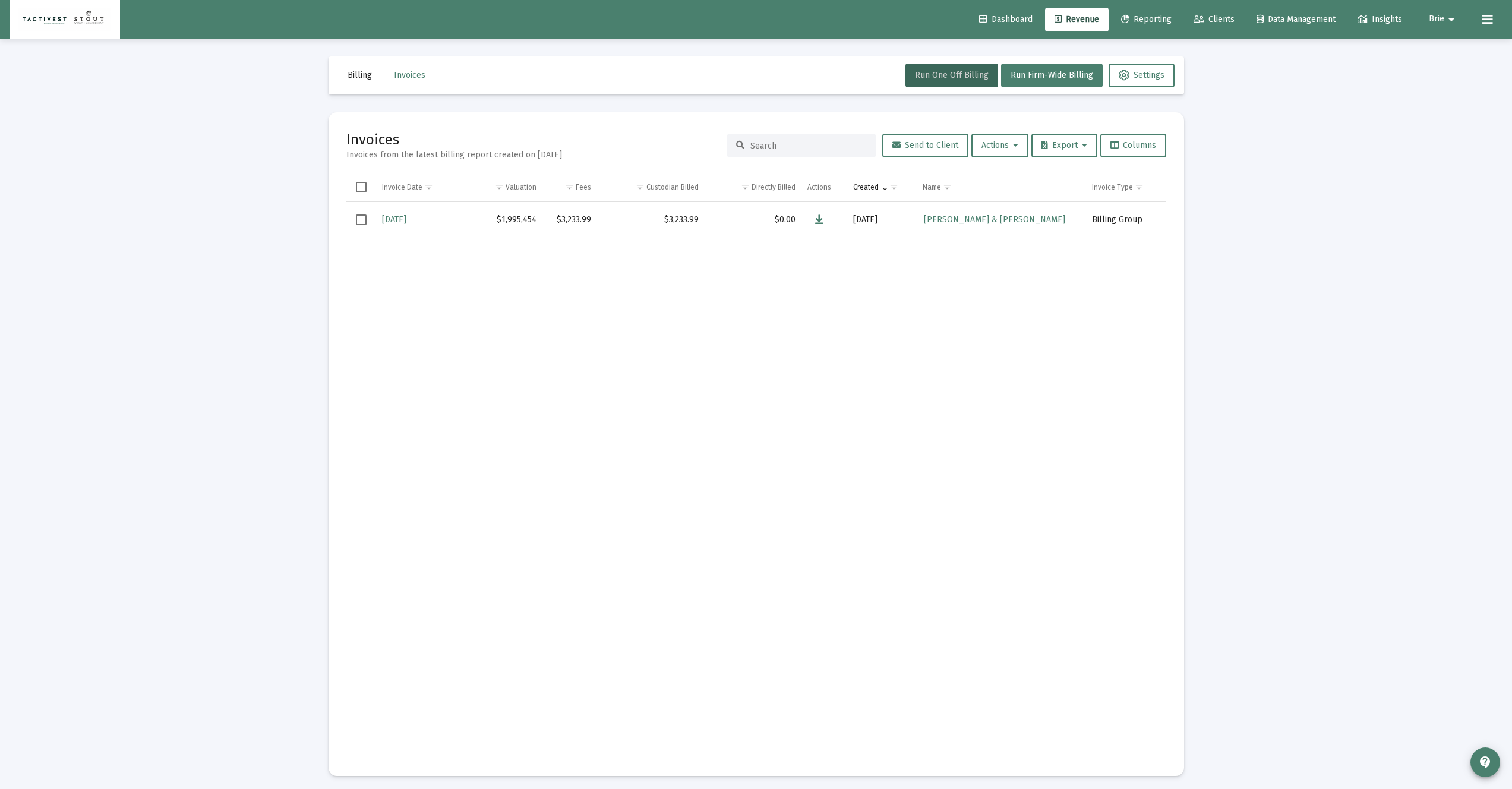
click at [366, 78] on span "Billing" at bounding box center [360, 75] width 25 height 10
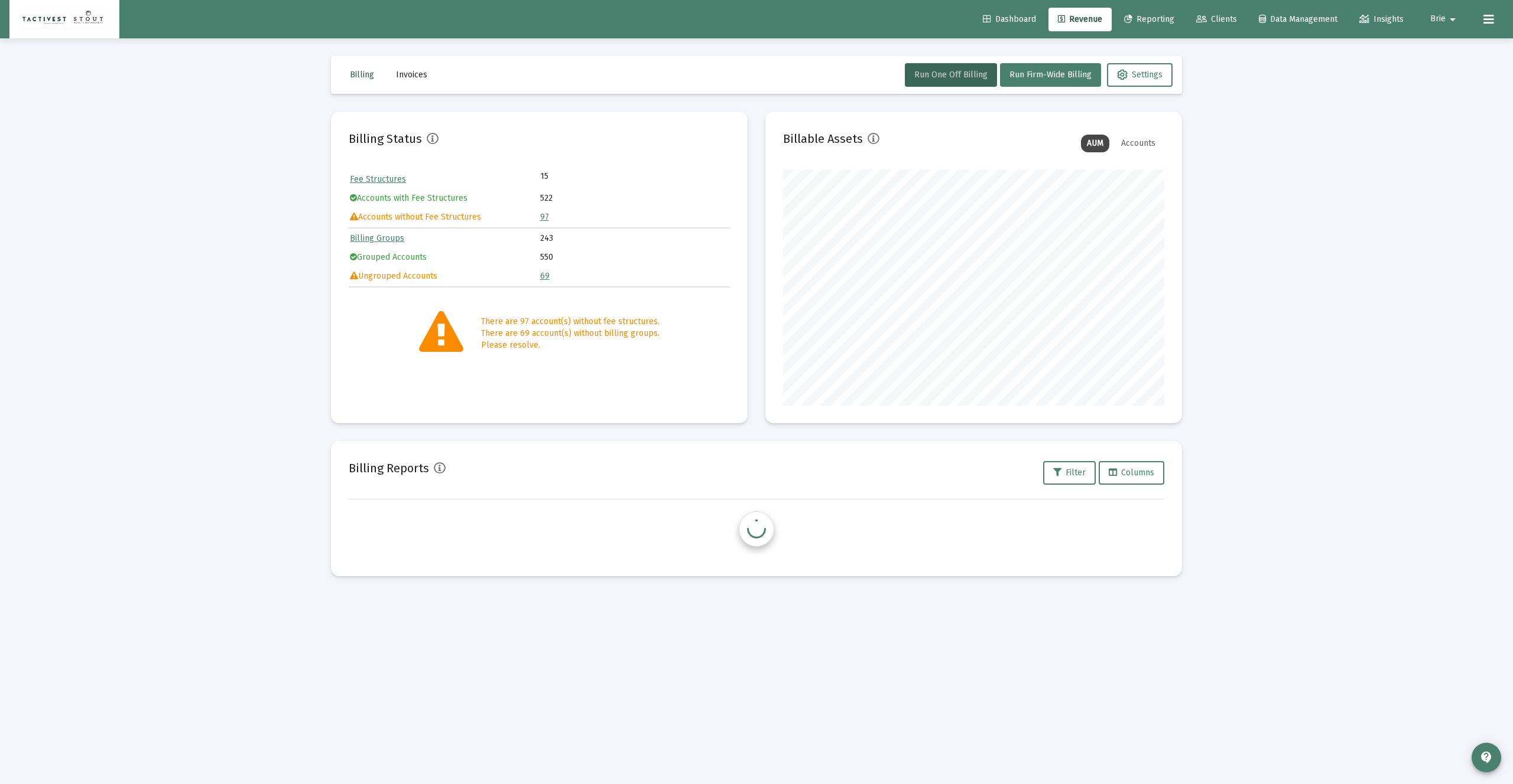
scroll to position [236, 381]
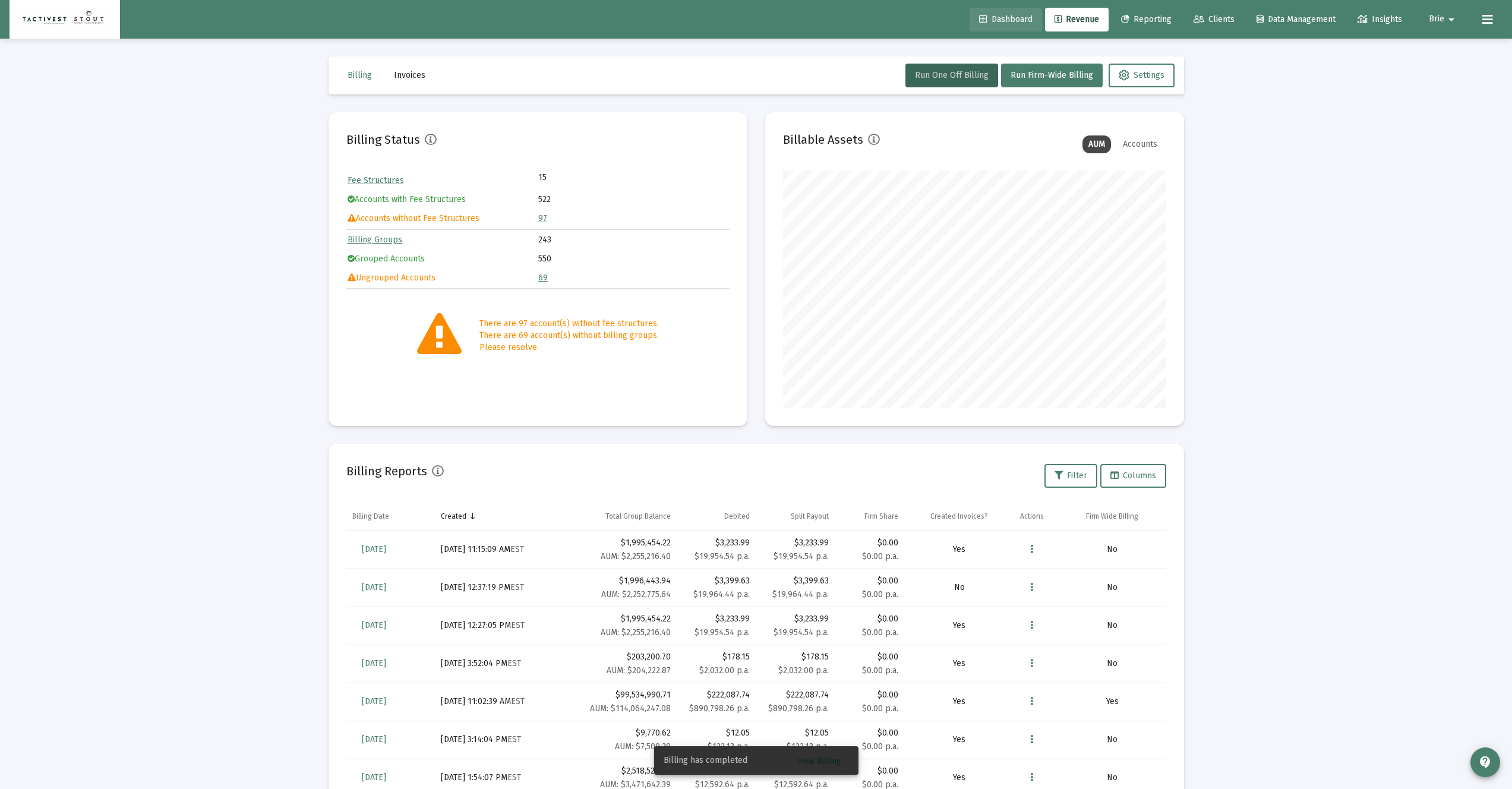
click at [1011, 16] on span "Dashboard" at bounding box center [1005, 19] width 54 height 10
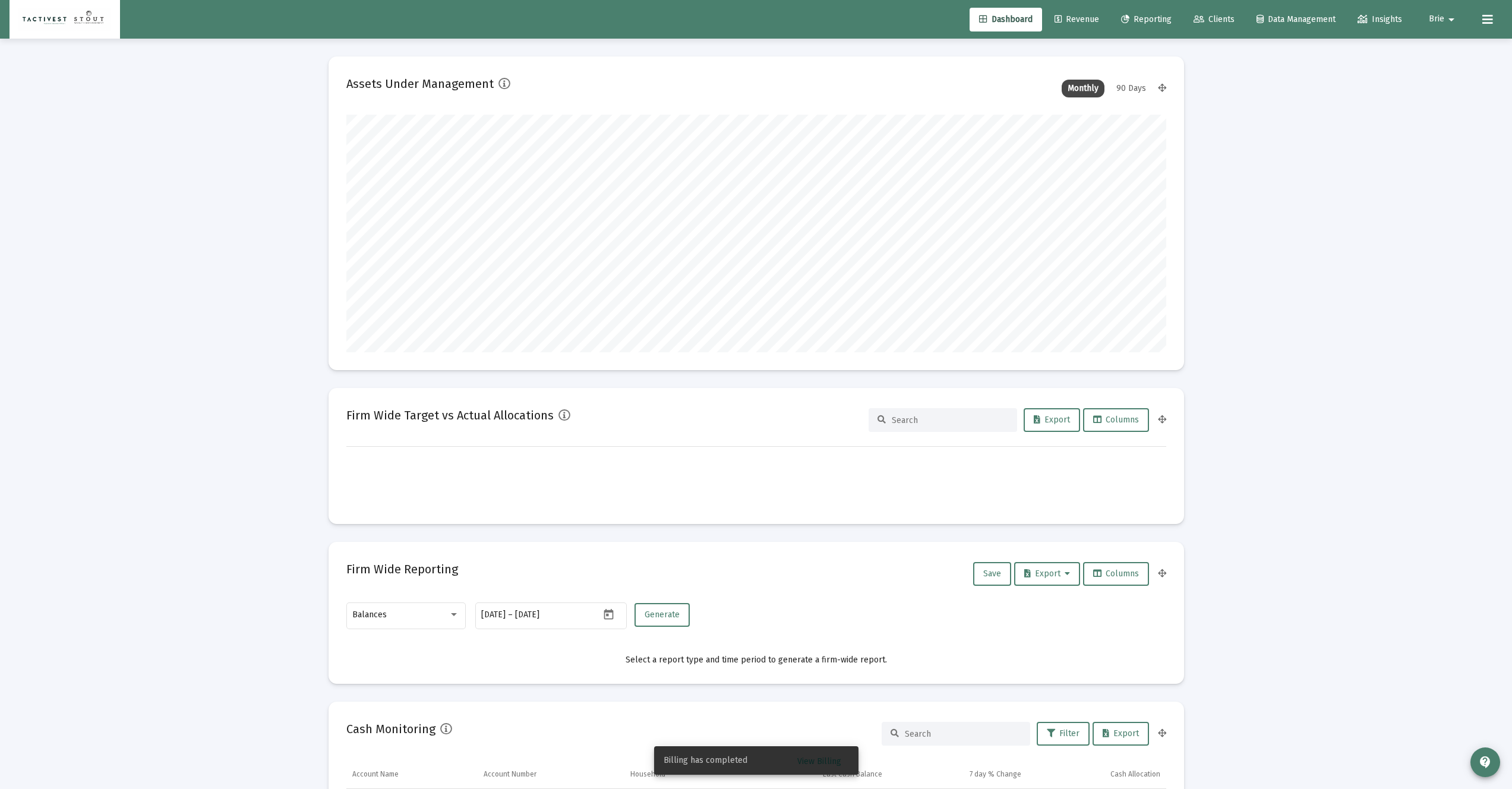
click at [1060, 19] on span "Revenue" at bounding box center [1077, 19] width 45 height 10
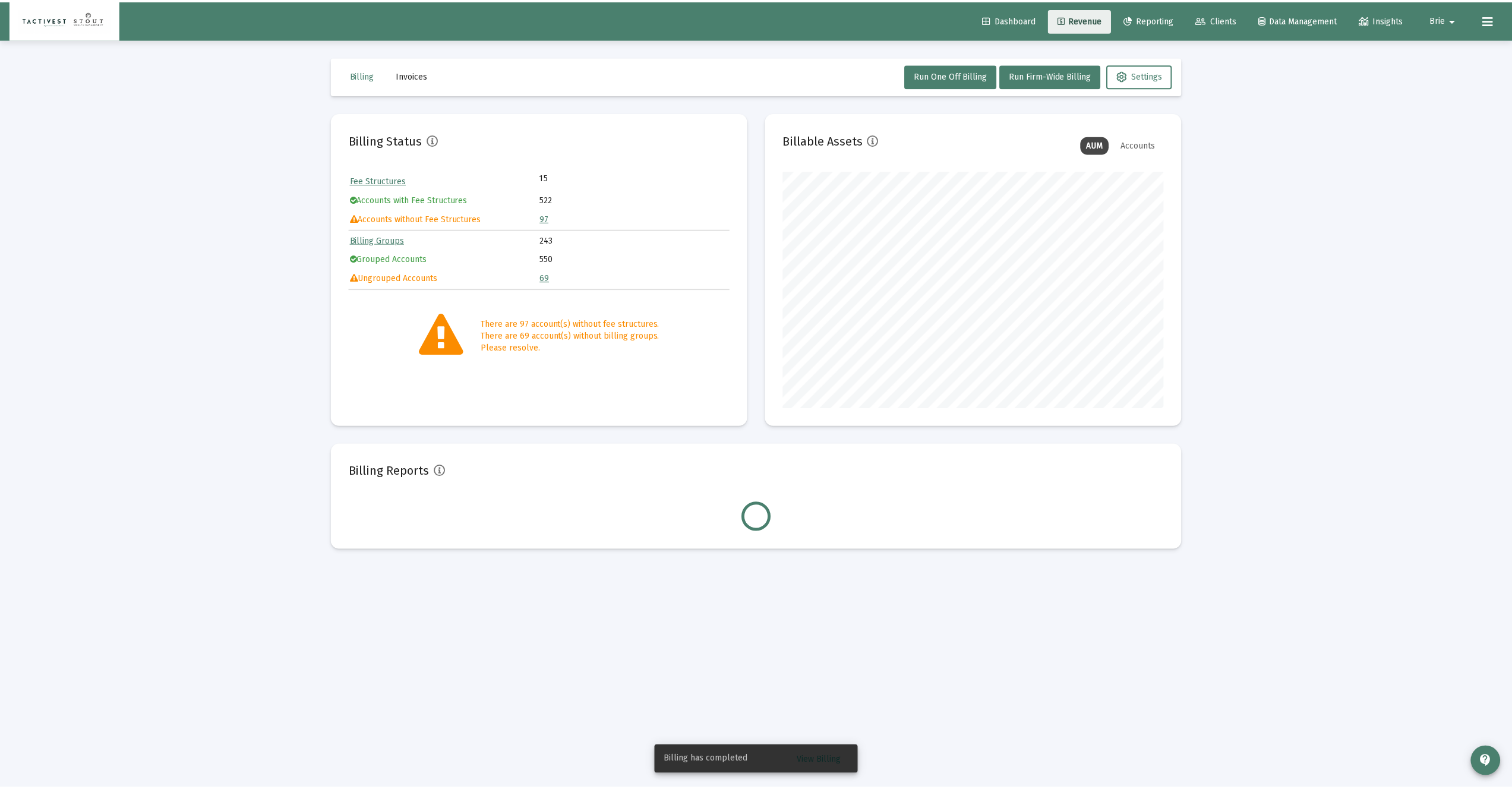
scroll to position [238, 383]
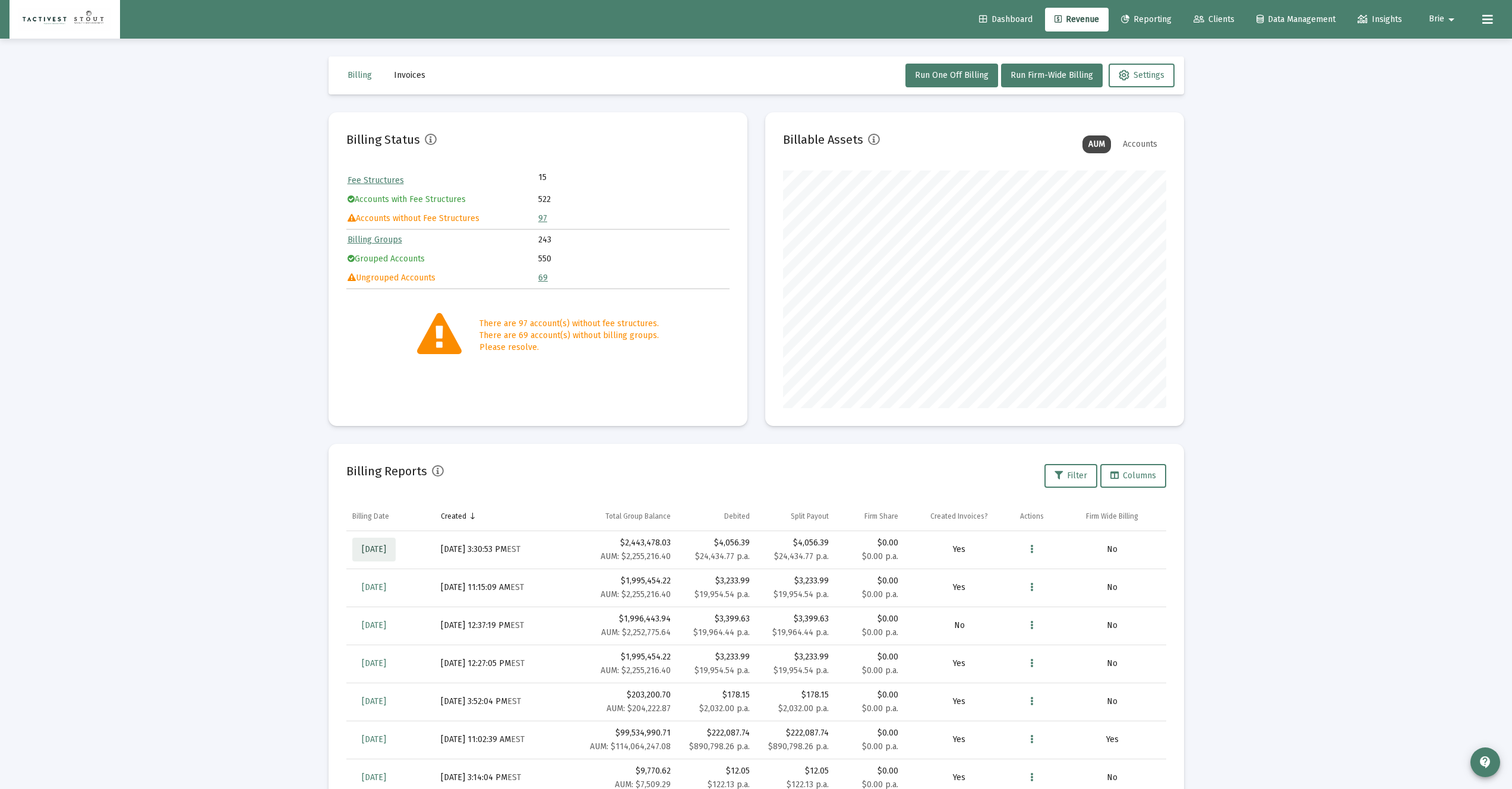
click at [386, 548] on span "Sep 5, 2025" at bounding box center [374, 550] width 25 height 10
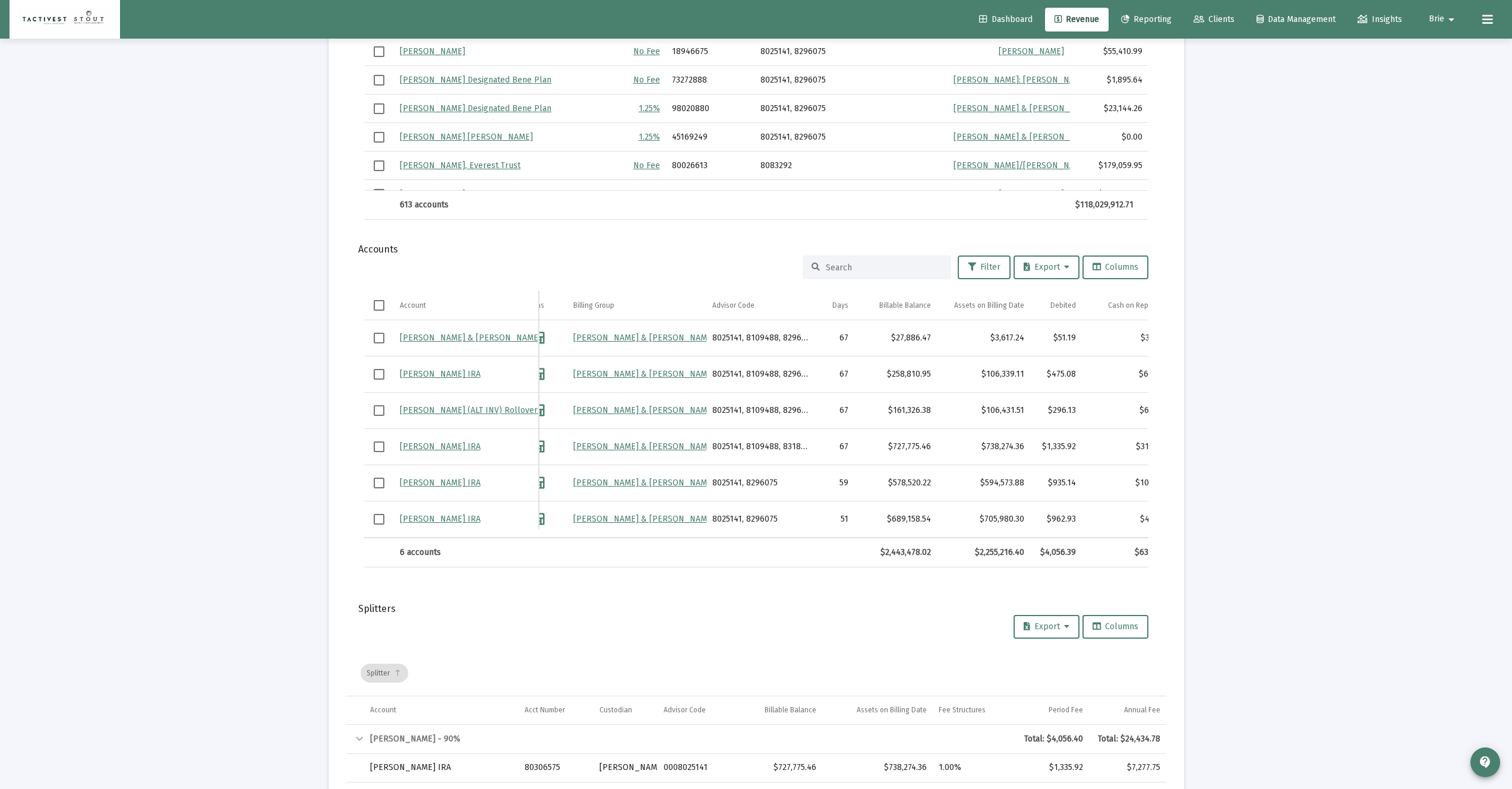
scroll to position [0, 80]
